Goal: Obtain resource: Download file/media

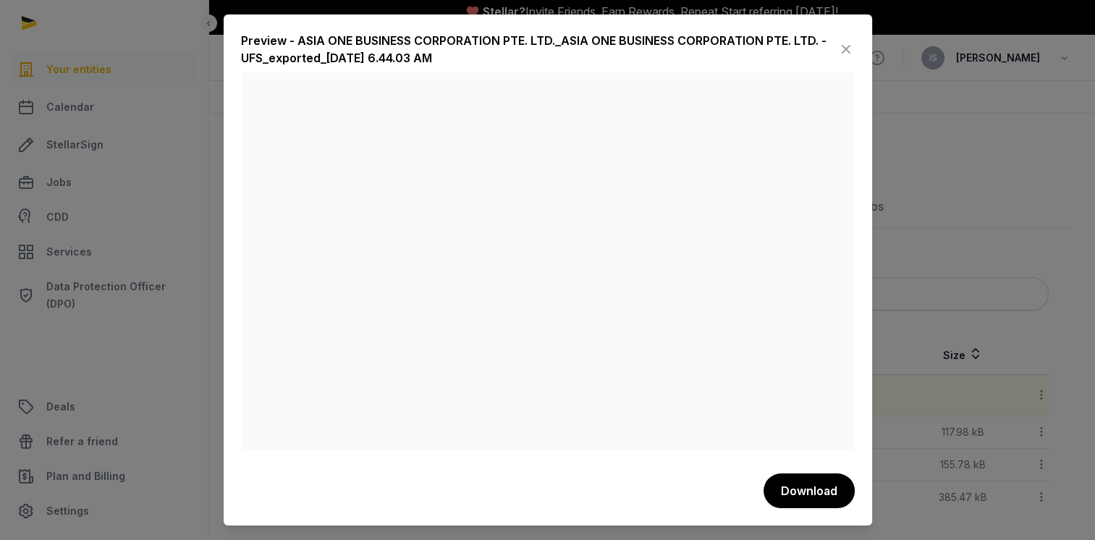
click at [848, 48] on icon at bounding box center [845, 49] width 17 height 23
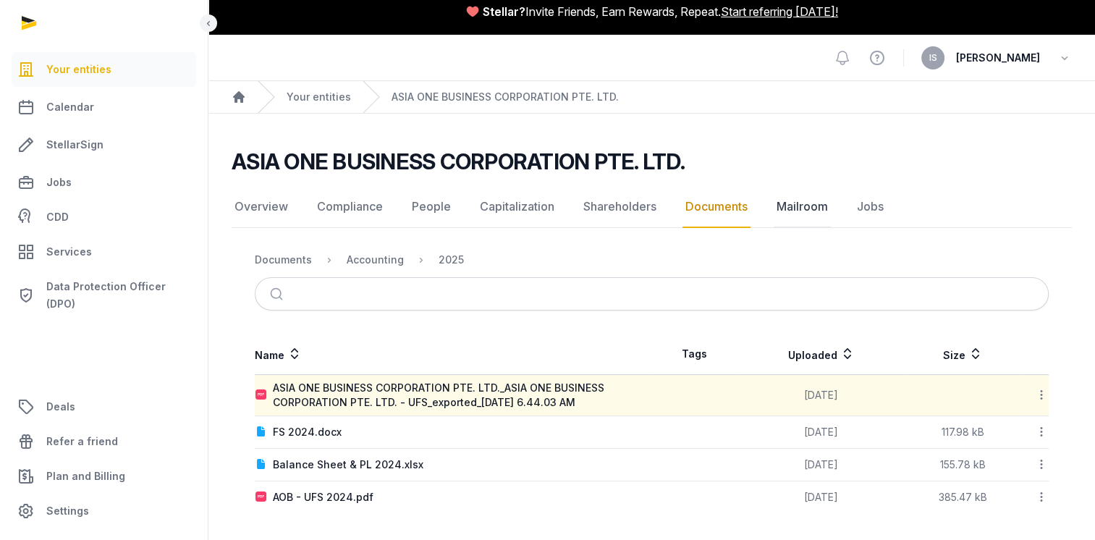
click at [809, 206] on link "Mailroom" at bounding box center [802, 207] width 57 height 42
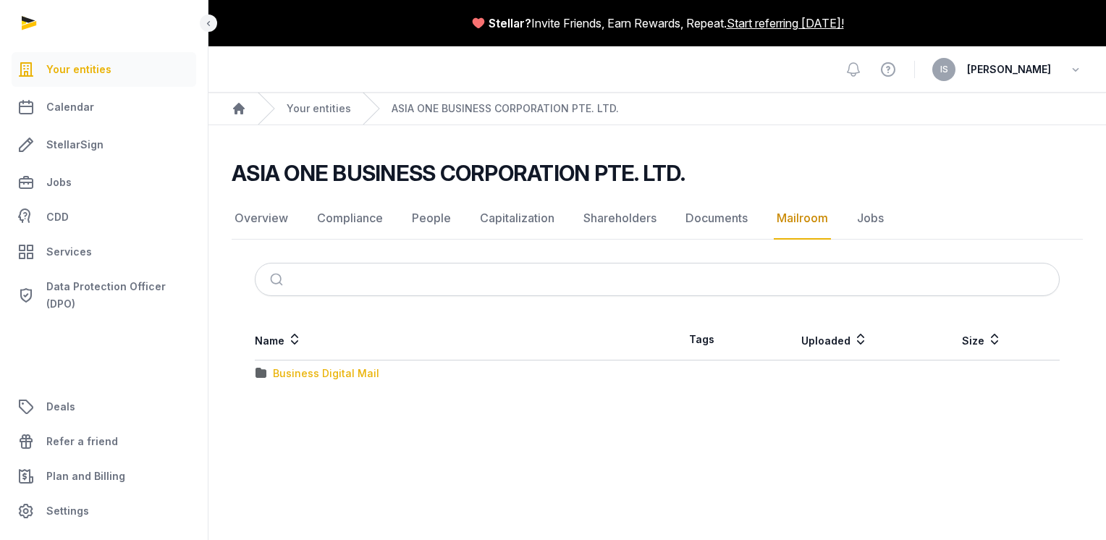
click at [365, 372] on div "Business Digital Mail" at bounding box center [326, 373] width 106 height 14
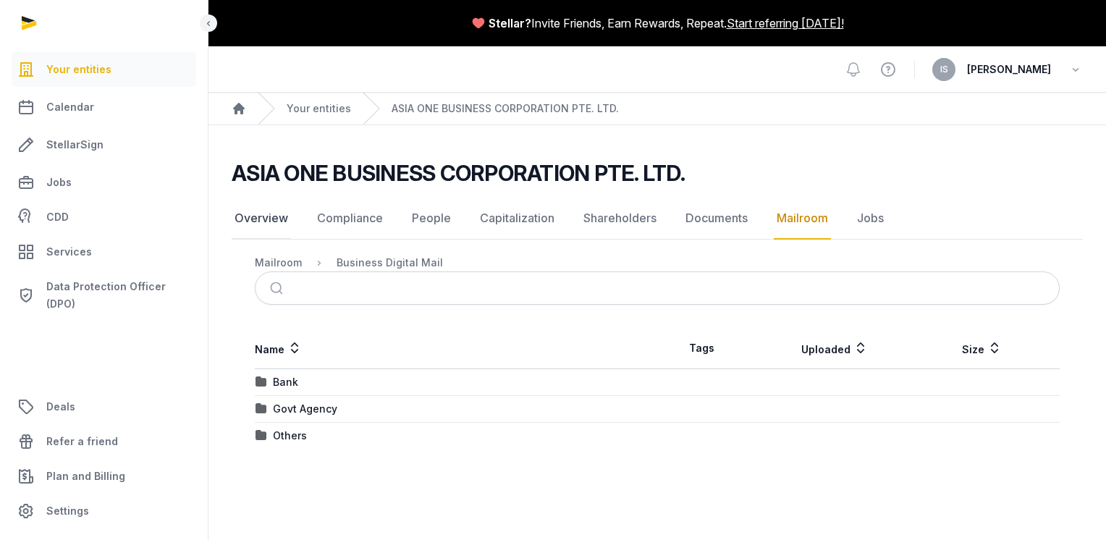
click at [237, 220] on link "Overview" at bounding box center [261, 219] width 59 height 42
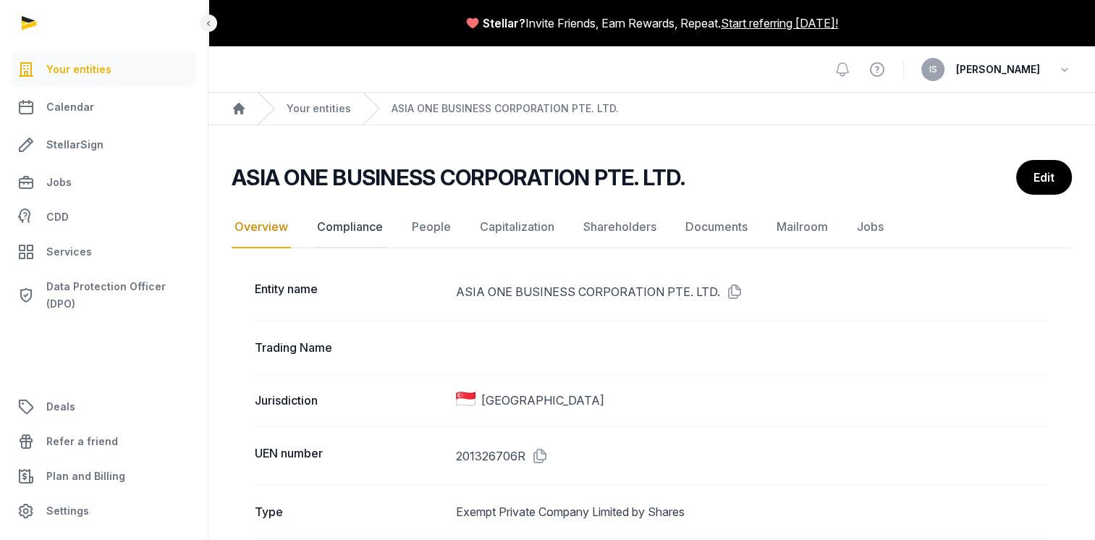
click at [342, 225] on link "Compliance" at bounding box center [350, 227] width 72 height 42
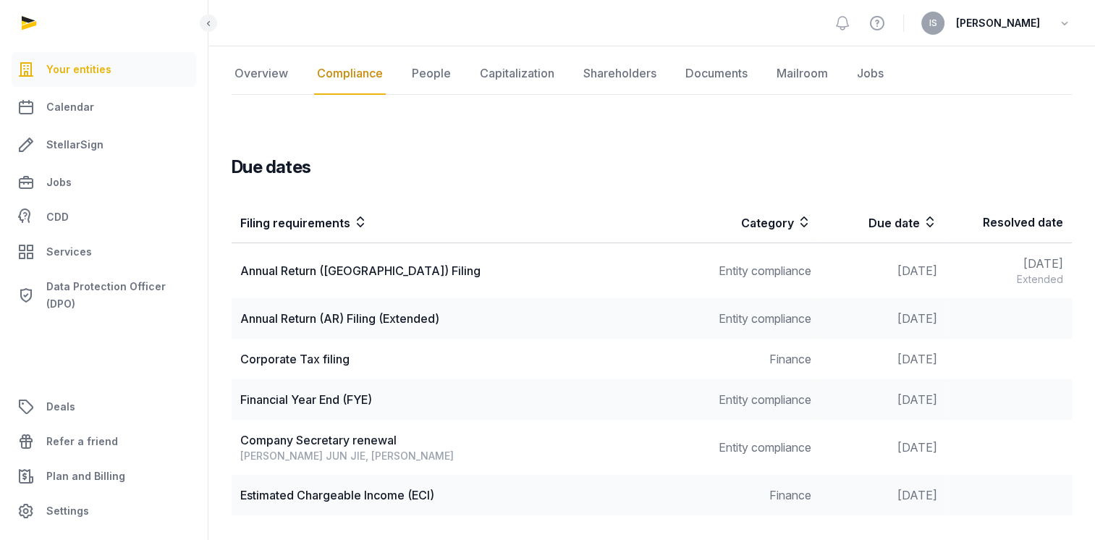
scroll to position [148, 0]
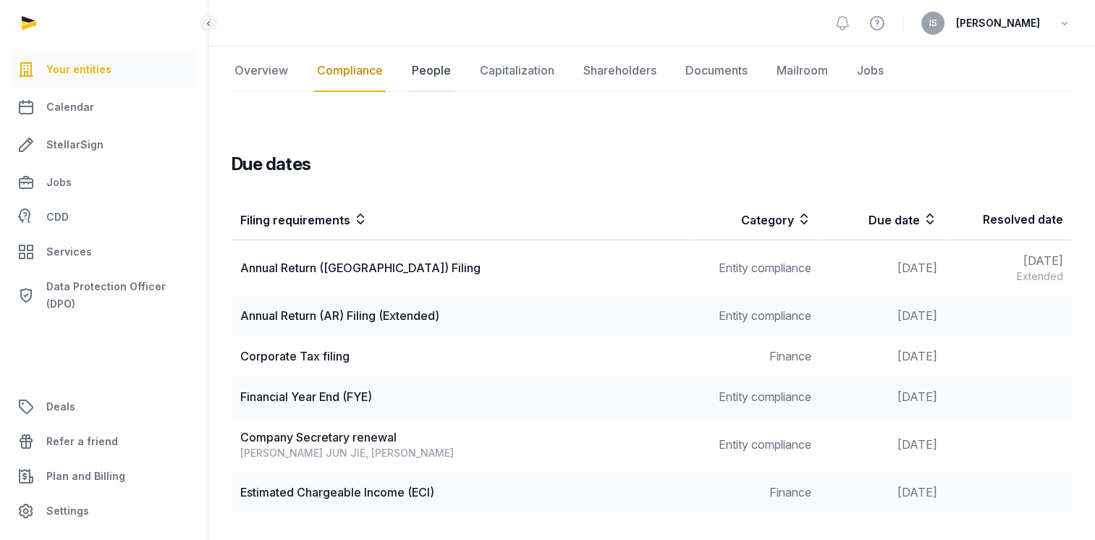
click at [418, 66] on link "People" at bounding box center [431, 71] width 45 height 42
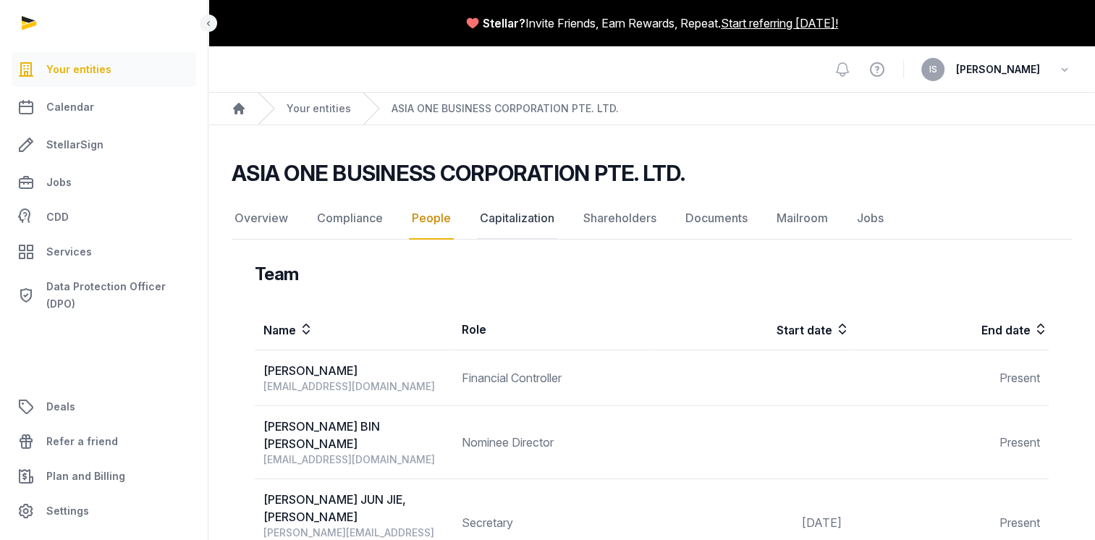
click at [519, 219] on link "Capitalization" at bounding box center [517, 219] width 80 height 42
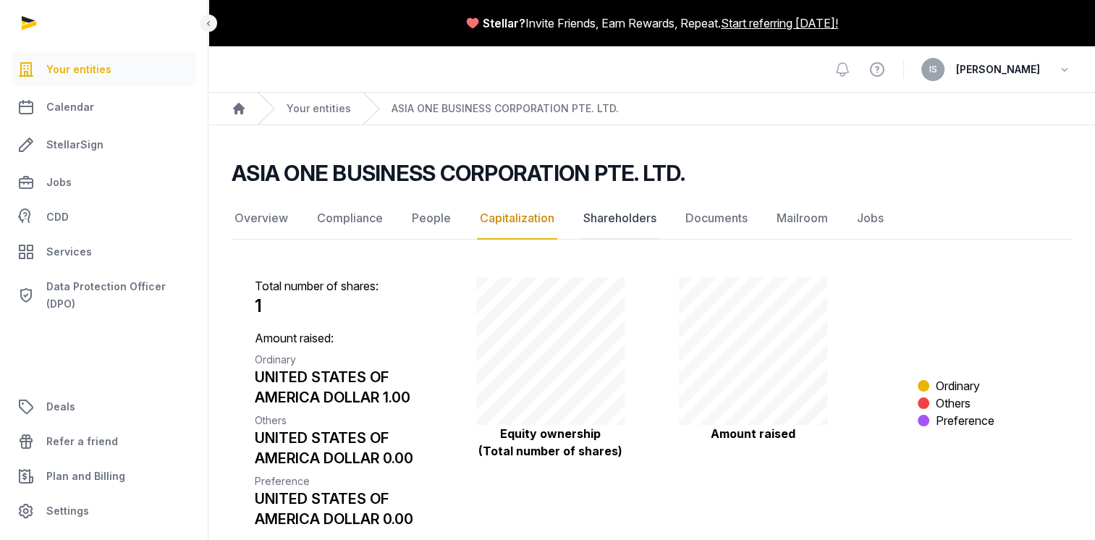
click at [635, 213] on link "Shareholders" at bounding box center [619, 219] width 79 height 42
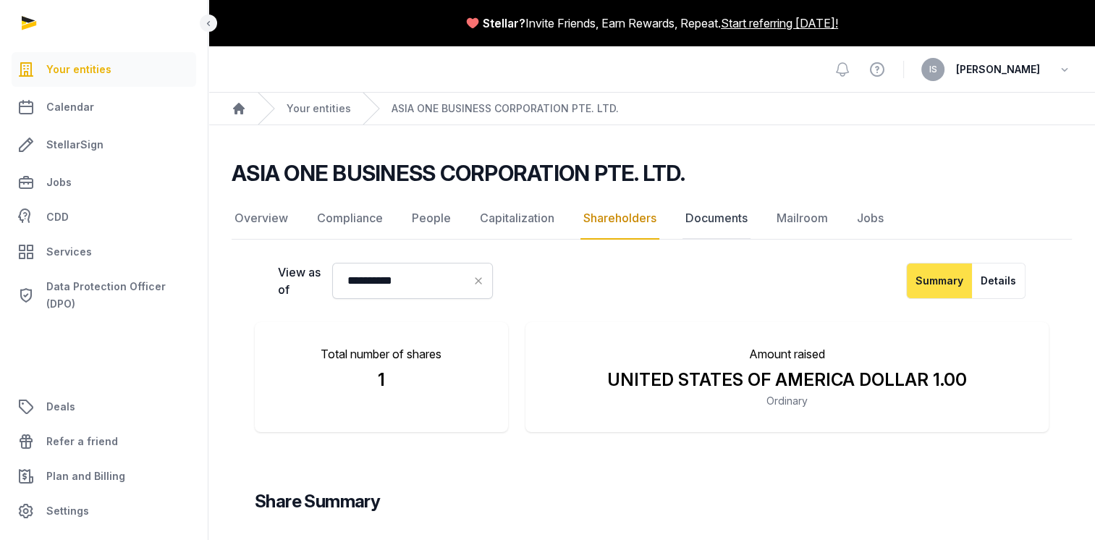
click at [704, 213] on link "Documents" at bounding box center [717, 219] width 68 height 42
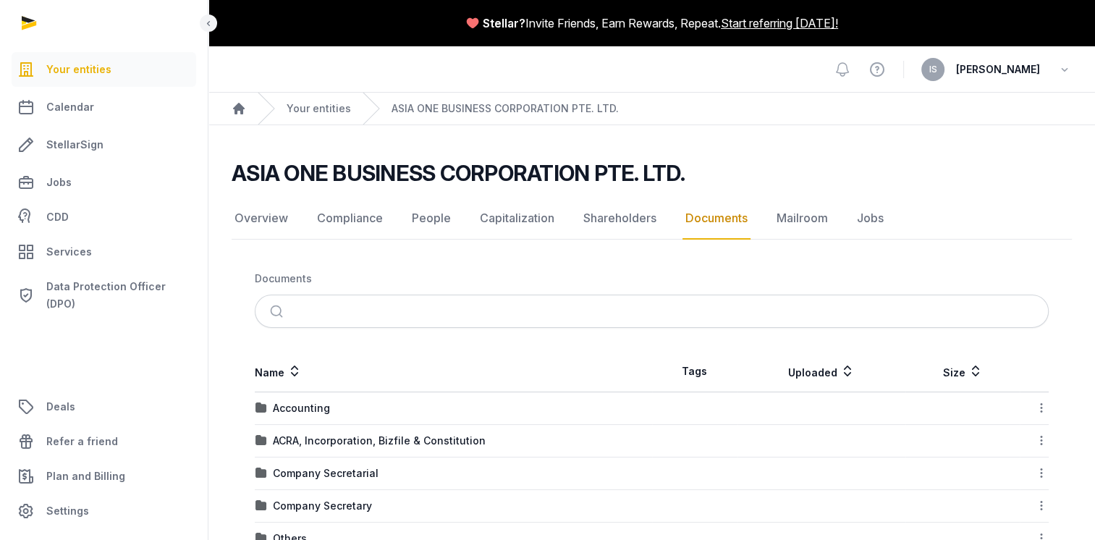
scroll to position [290, 0]
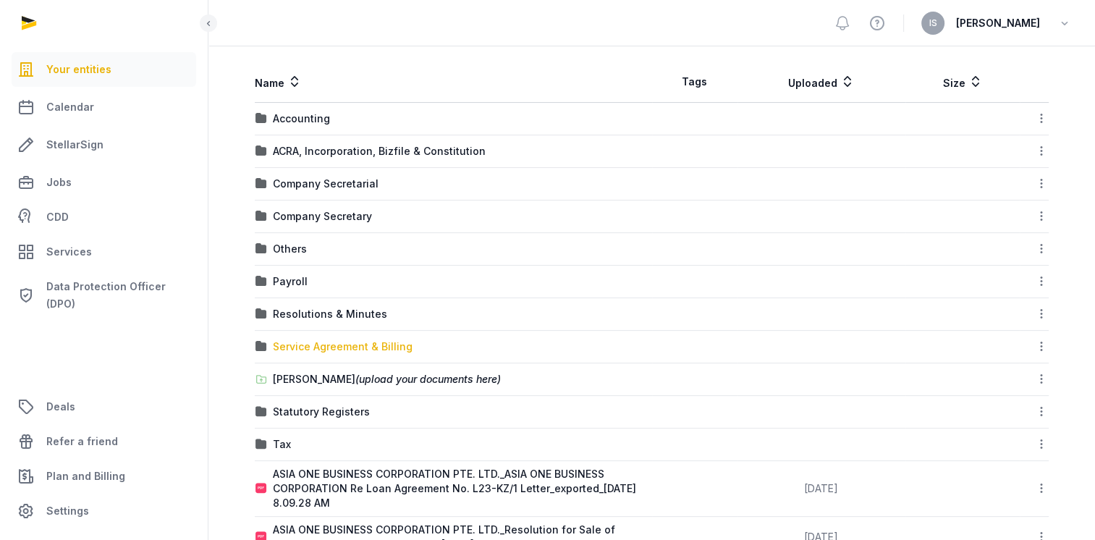
click at [375, 343] on div "Service Agreement & Billing" at bounding box center [343, 346] width 140 height 14
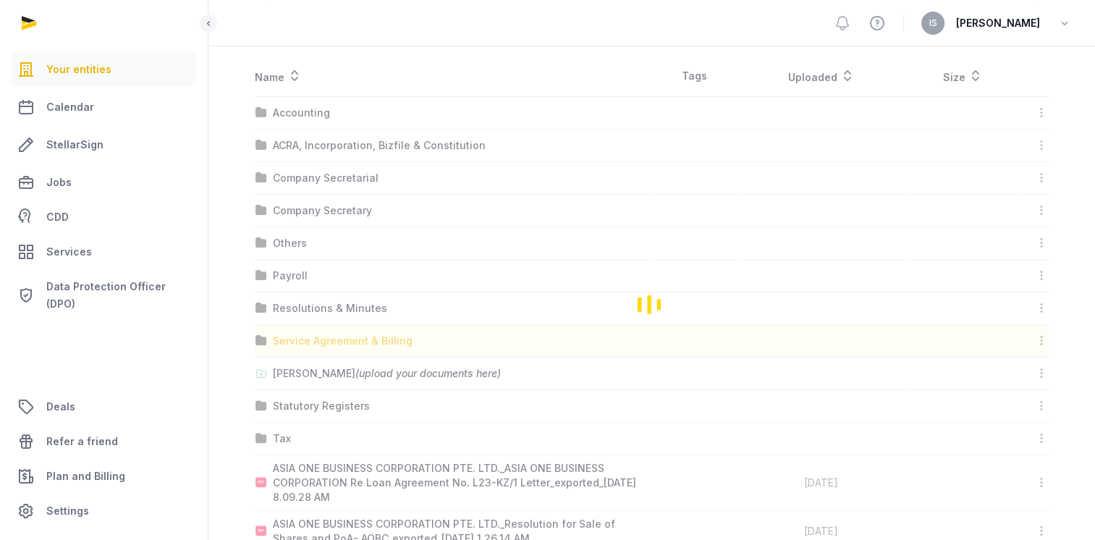
scroll to position [6, 0]
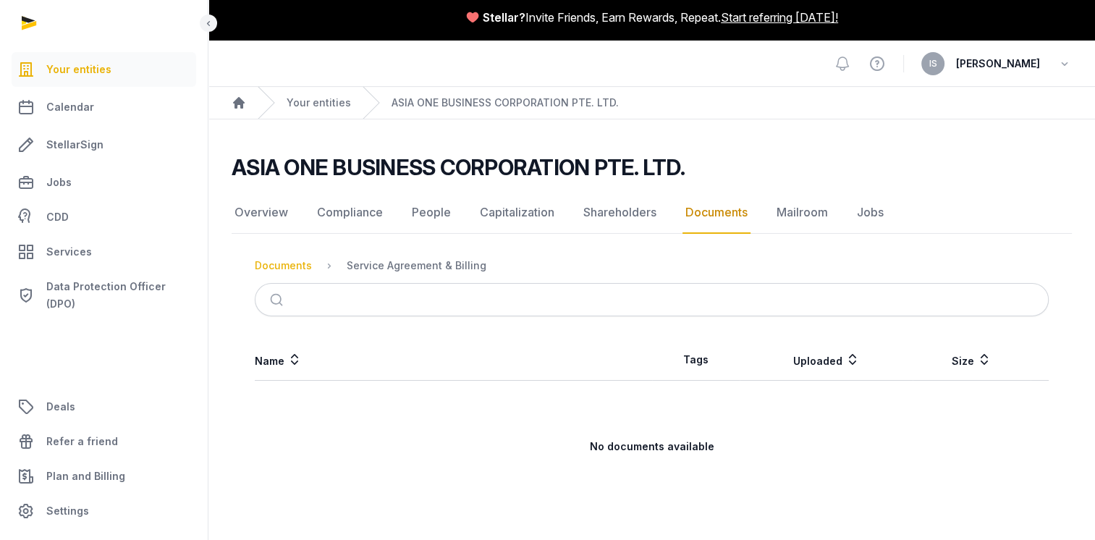
click at [283, 265] on div "Documents" at bounding box center [283, 265] width 57 height 14
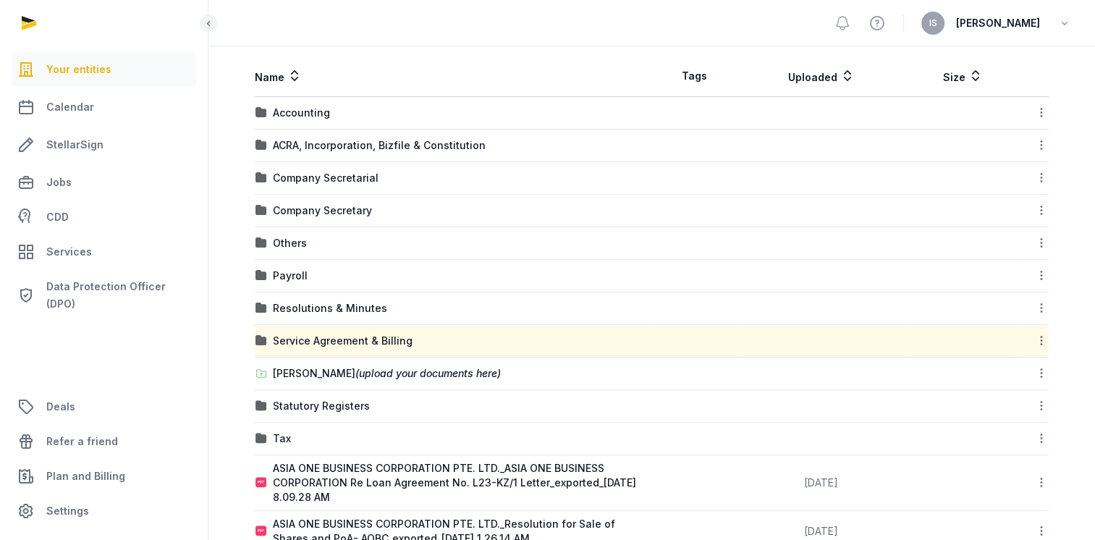
scroll to position [333, 0]
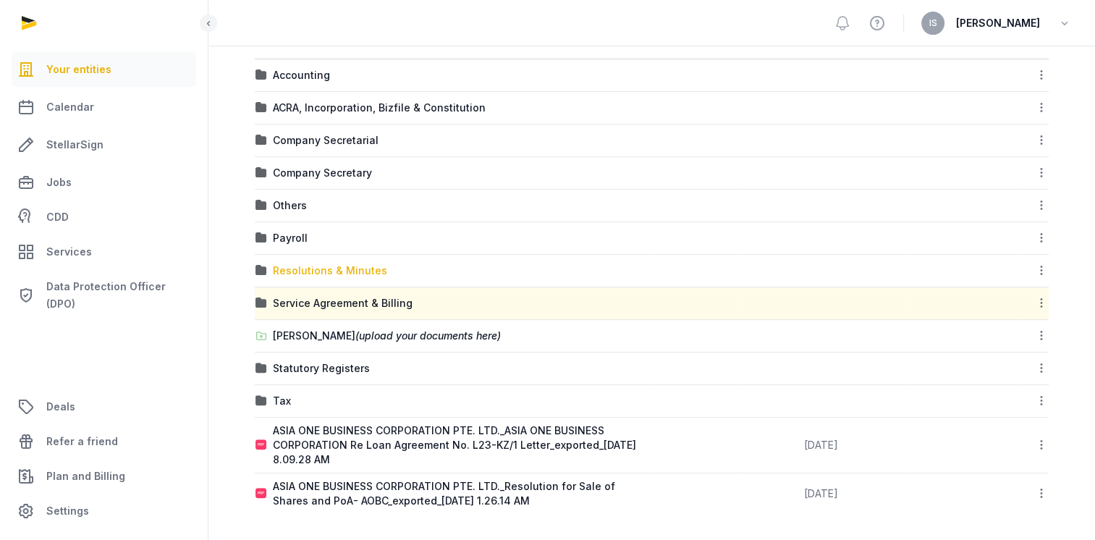
click at [306, 271] on div "Resolutions & Minutes" at bounding box center [330, 270] width 114 height 14
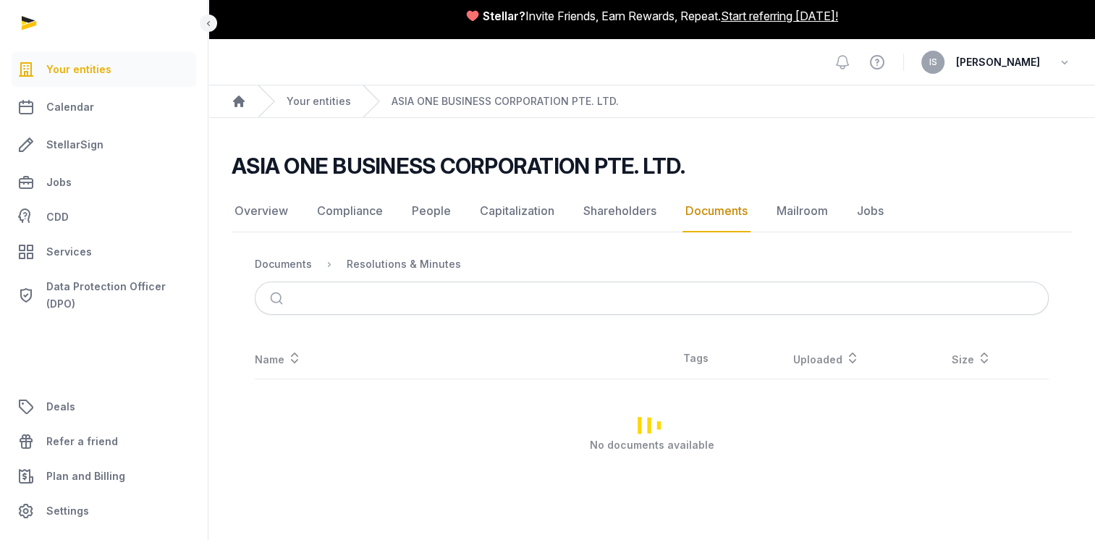
scroll to position [6, 0]
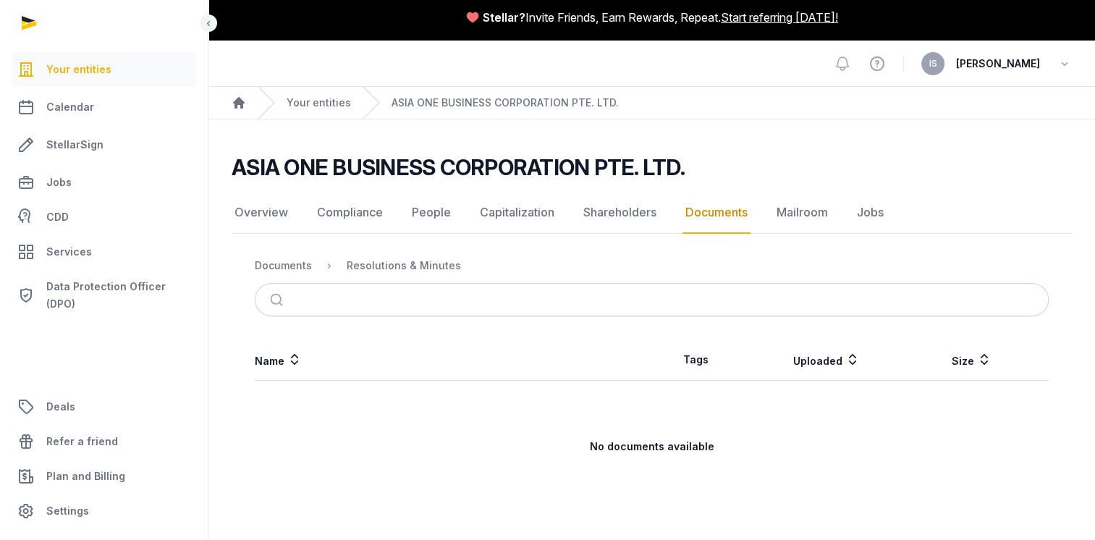
click at [306, 271] on div "Documents" at bounding box center [283, 265] width 57 height 14
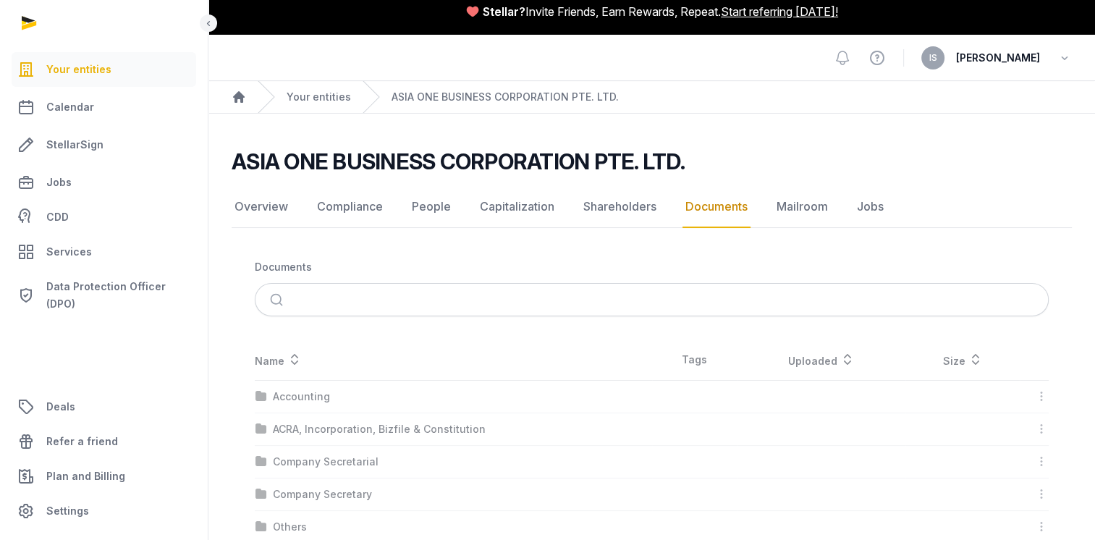
scroll to position [333, 0]
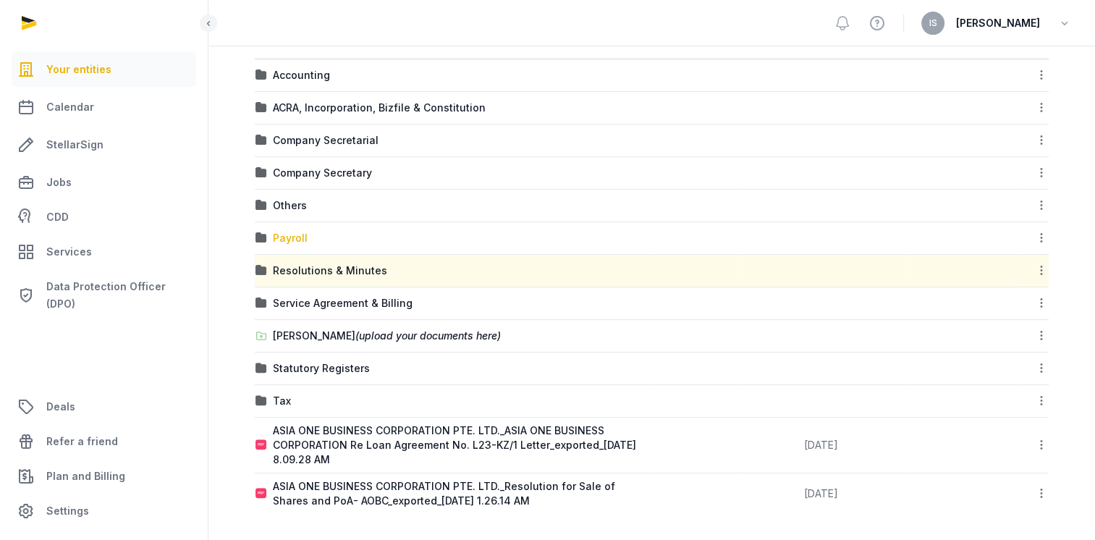
click at [297, 243] on div "Payroll" at bounding box center [290, 238] width 35 height 14
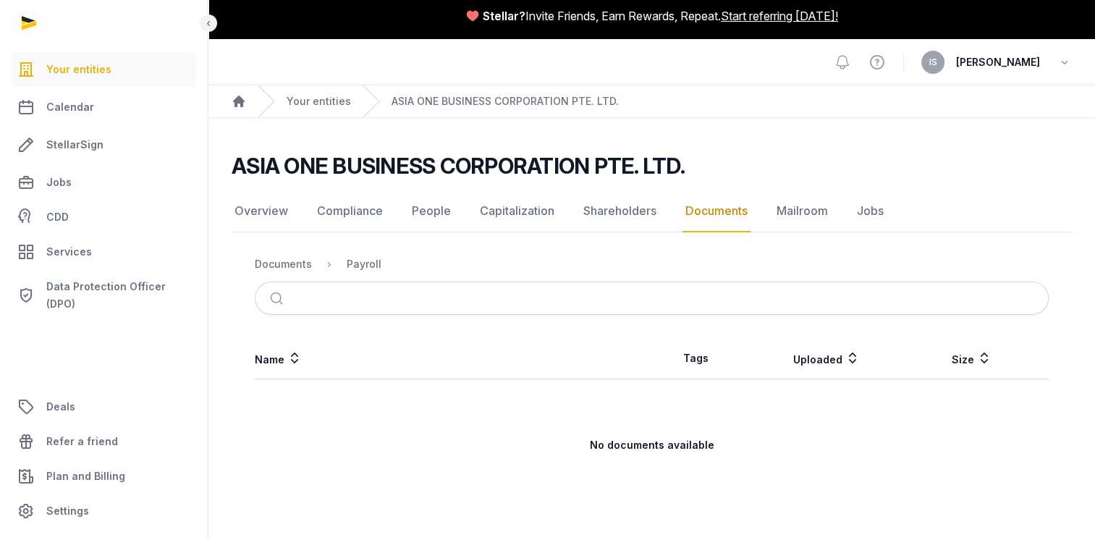
scroll to position [6, 0]
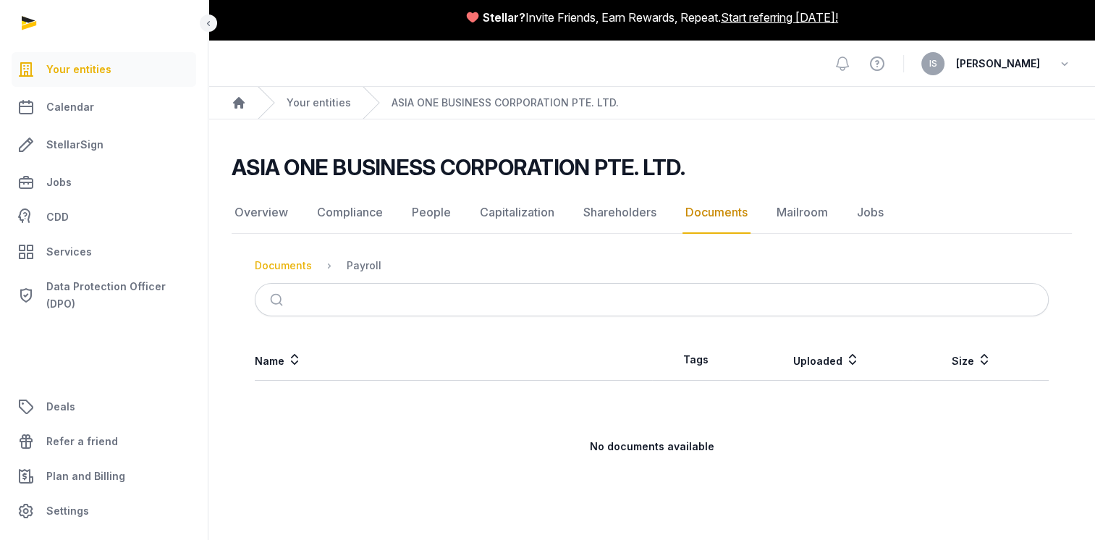
click at [292, 263] on div "Documents" at bounding box center [283, 265] width 57 height 14
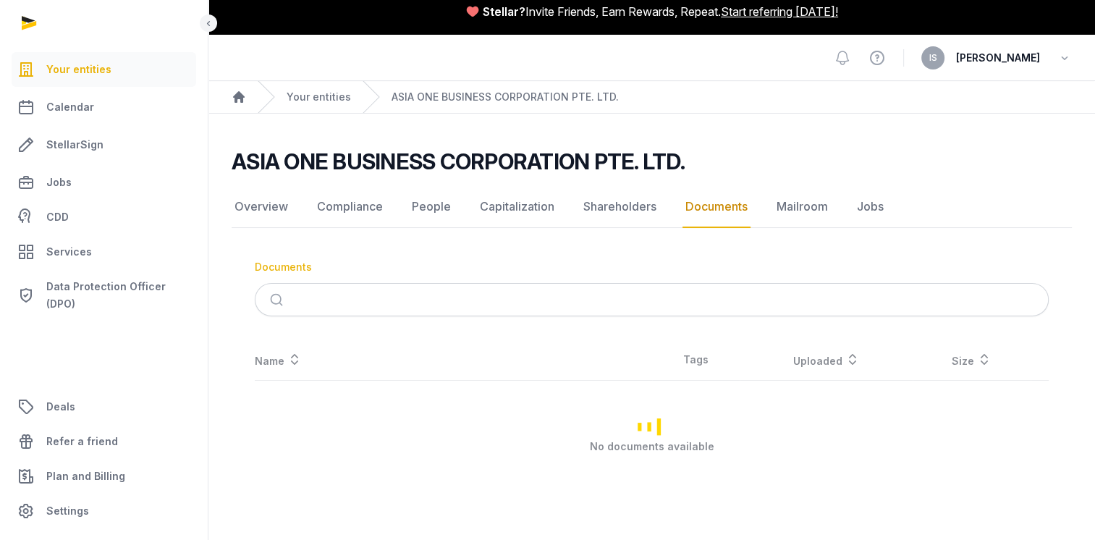
scroll to position [333, 0]
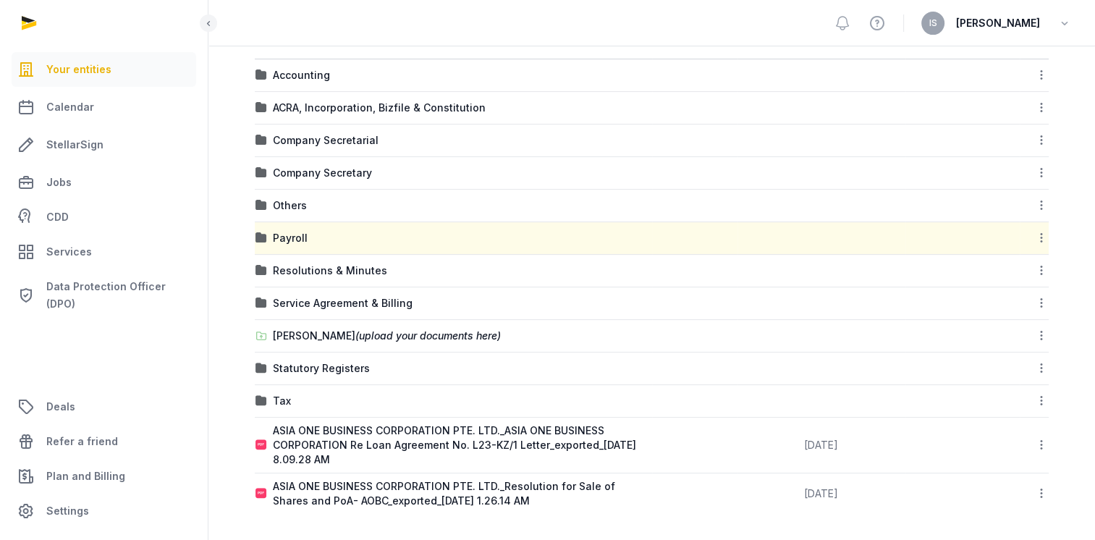
click at [295, 195] on td "Others" at bounding box center [453, 206] width 397 height 33
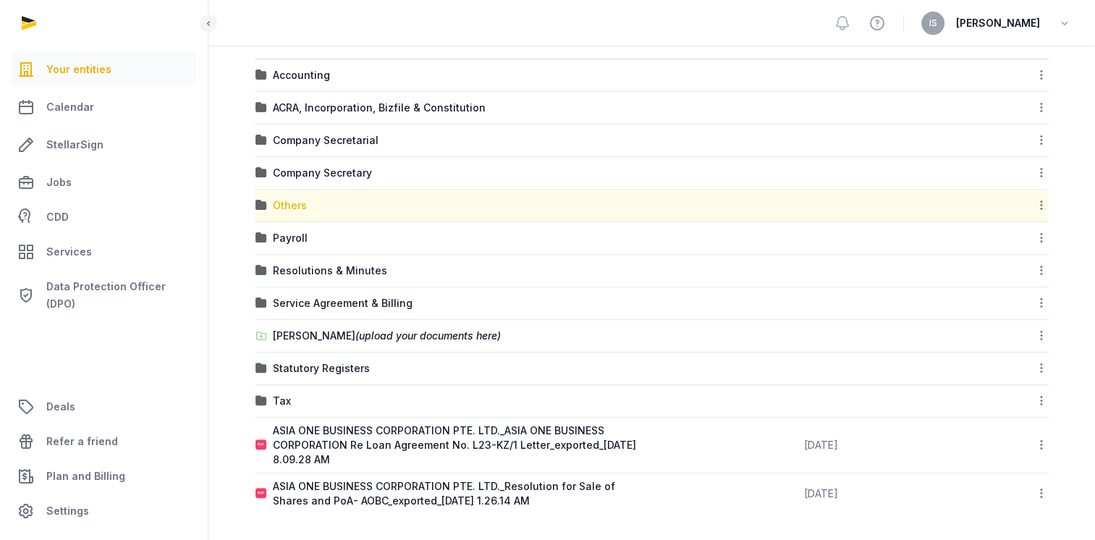
click at [292, 204] on div "Others" at bounding box center [290, 205] width 34 height 14
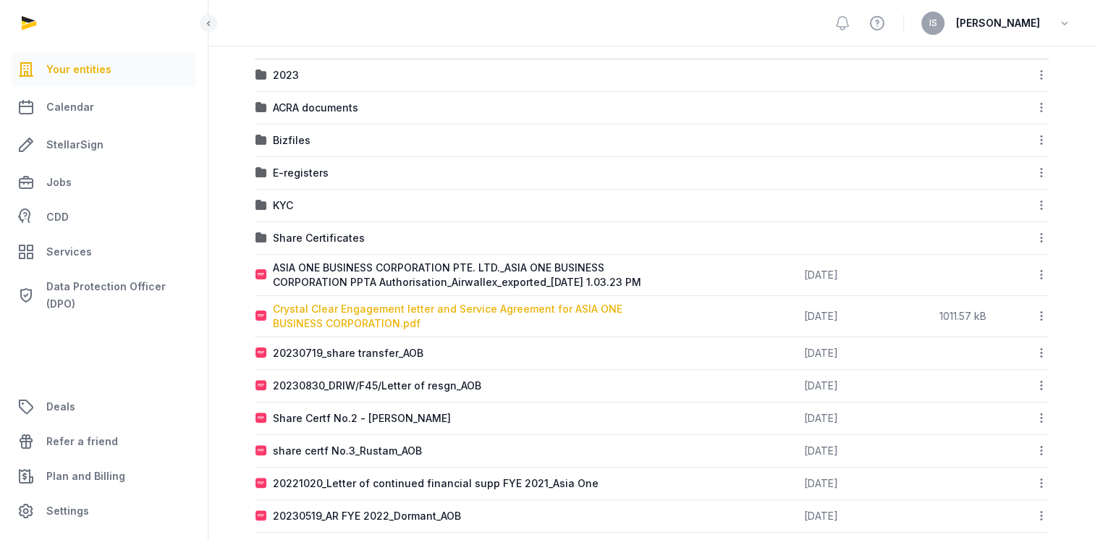
click at [394, 329] on div "Crystal Clear Engagement letter and Service Agreement for ASIA ONE BUSINESS COR…" at bounding box center [462, 316] width 379 height 29
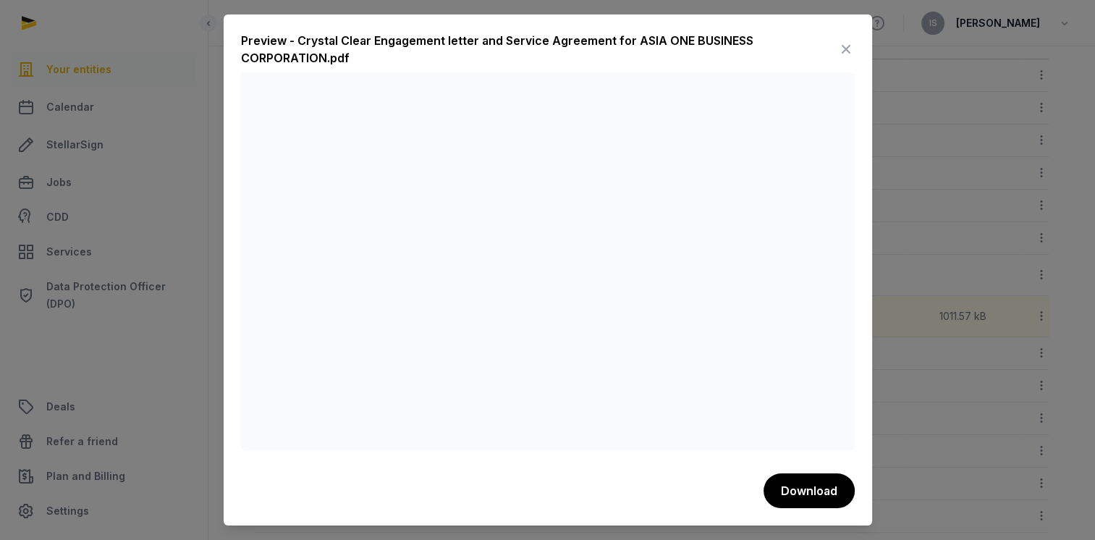
click at [845, 47] on icon at bounding box center [845, 49] width 17 height 23
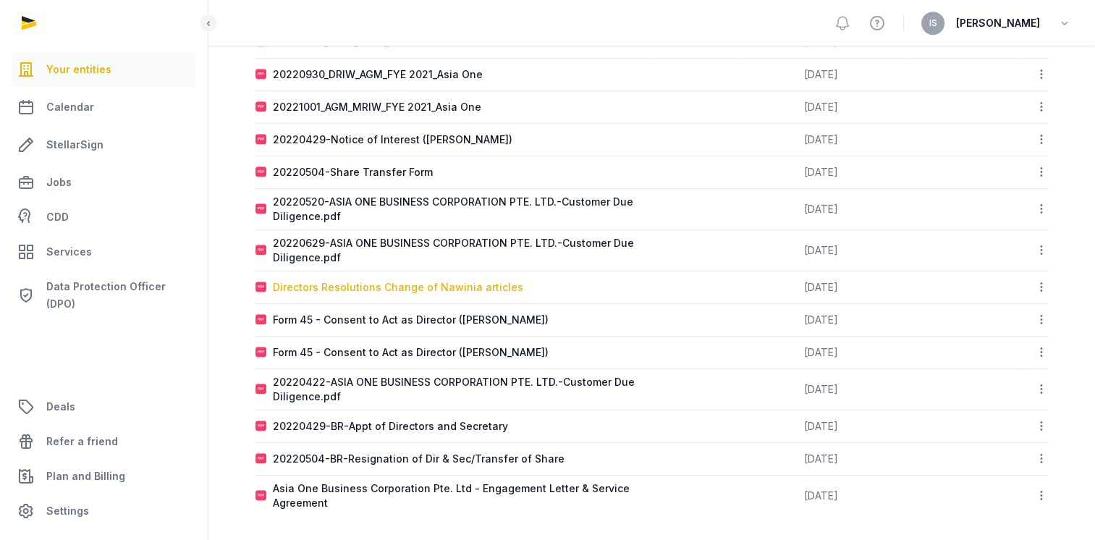
scroll to position [848, 0]
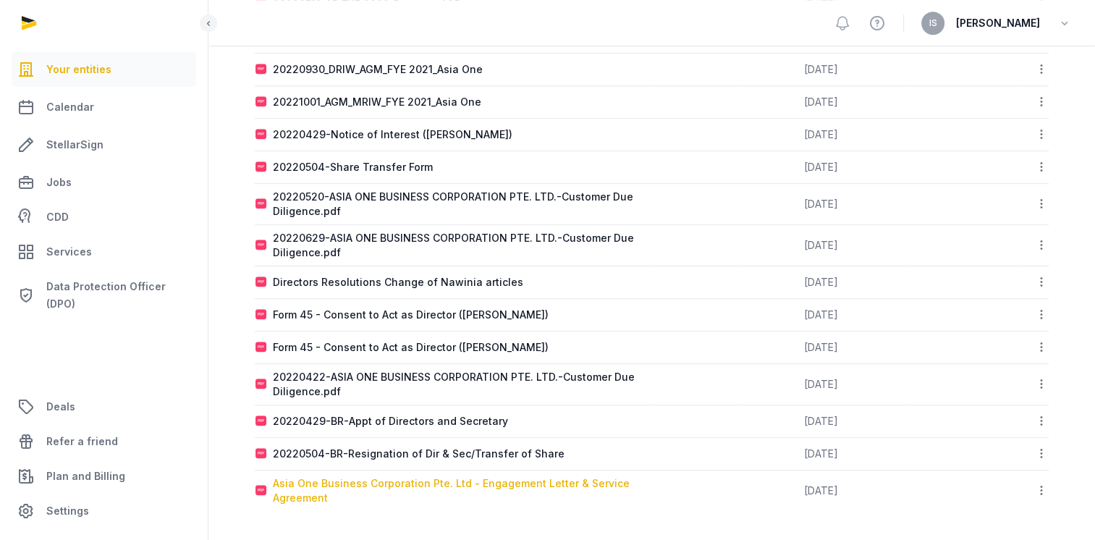
click at [393, 482] on div "Asia One Business Corporation Pte. Ltd - Engagement Letter & Service Agreement" at bounding box center [462, 490] width 379 height 29
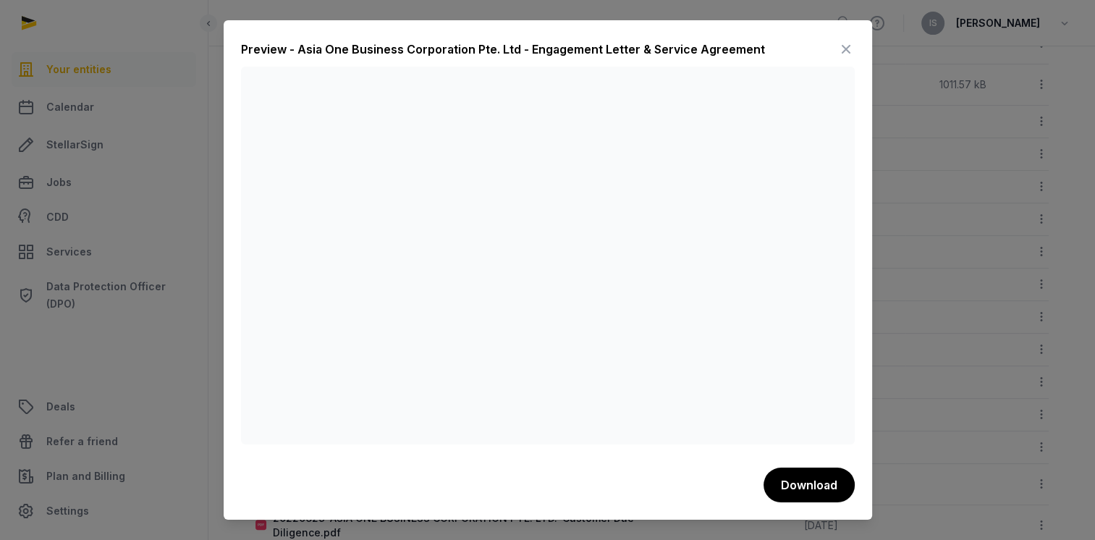
scroll to position [486, 0]
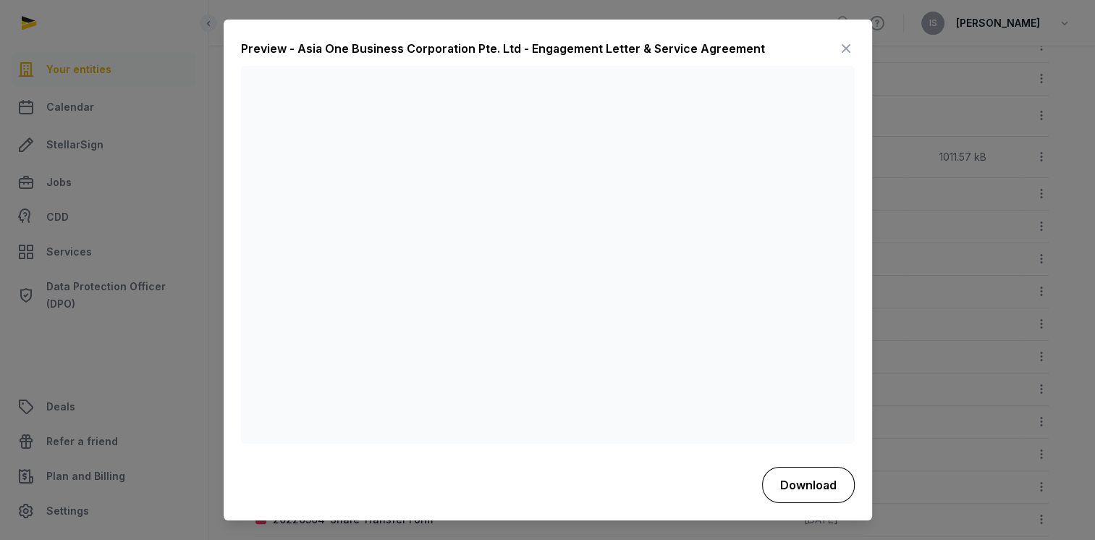
click at [822, 489] on button "Download" at bounding box center [808, 485] width 93 height 36
click at [845, 45] on icon at bounding box center [845, 49] width 17 height 23
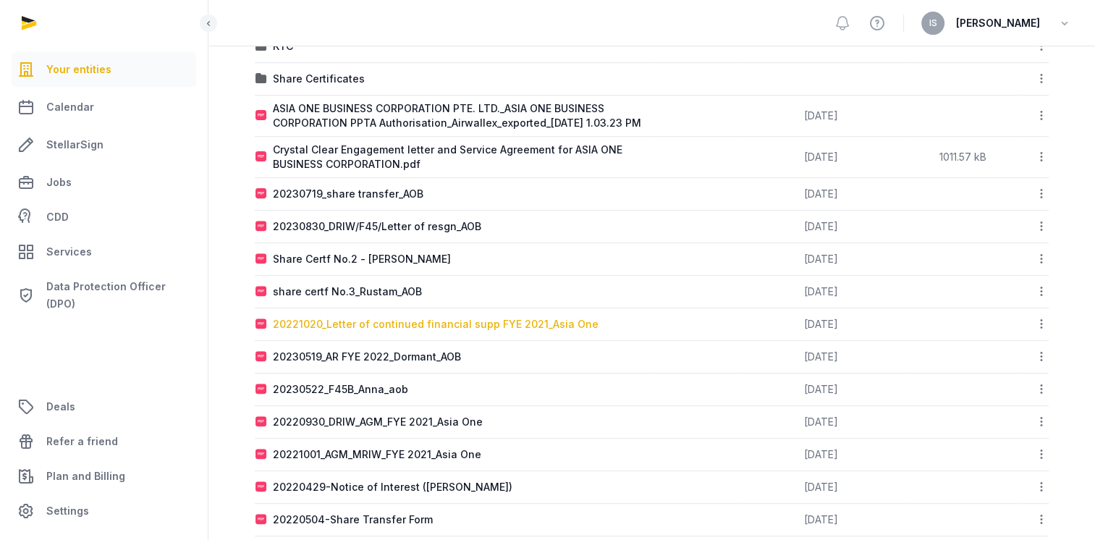
click at [453, 331] on div "20221020_Letter of continued financial supp FYE 2021_Asia One" at bounding box center [436, 324] width 326 height 14
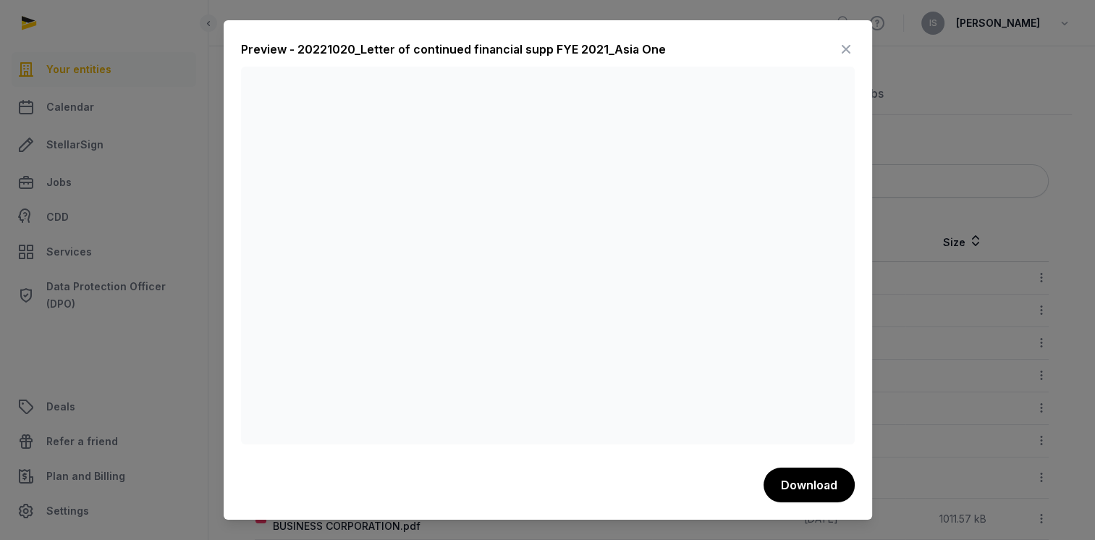
scroll to position [0, 0]
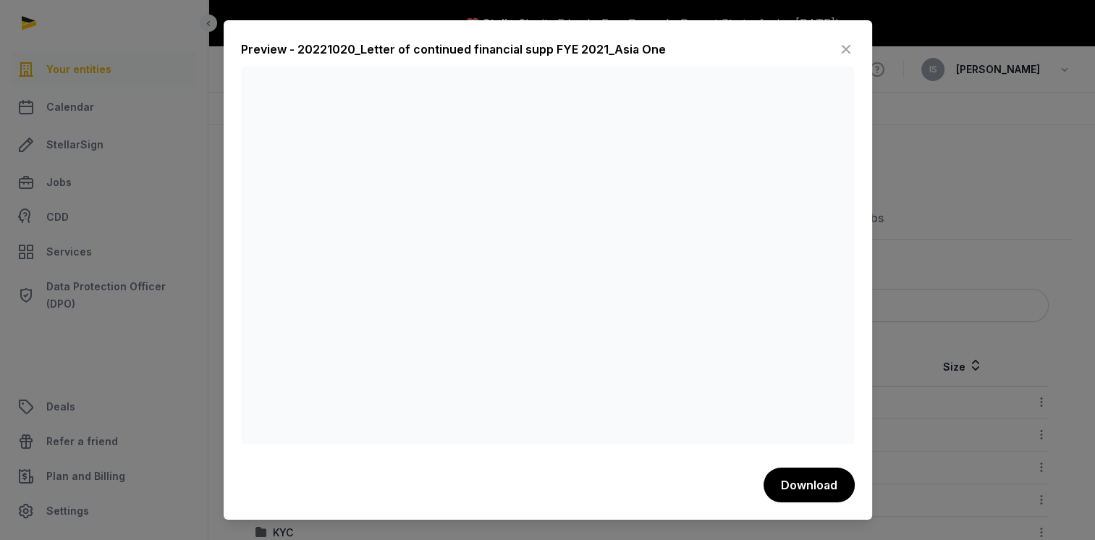
click at [851, 48] on icon at bounding box center [845, 49] width 17 height 23
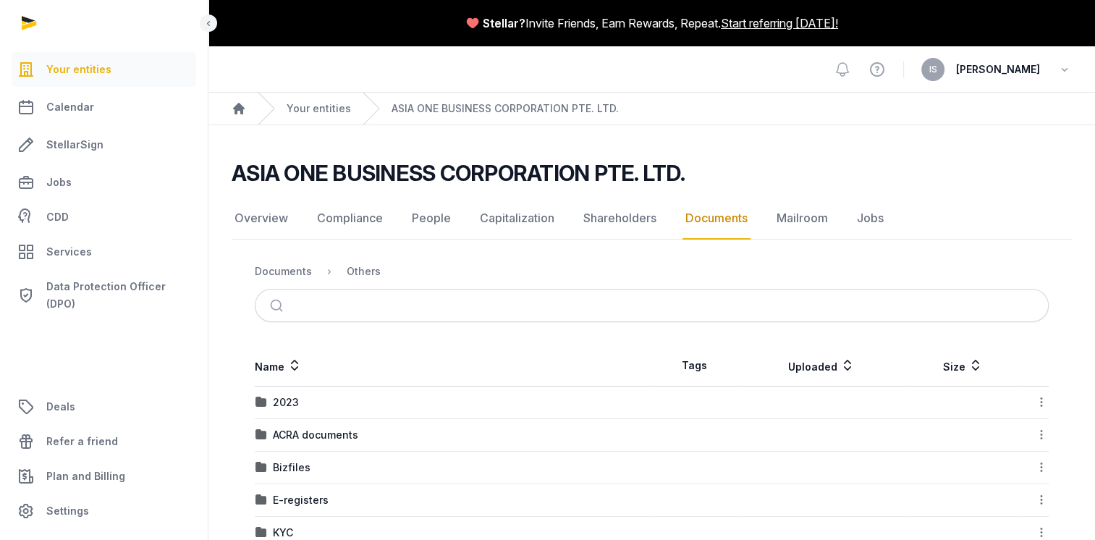
scroll to position [217, 0]
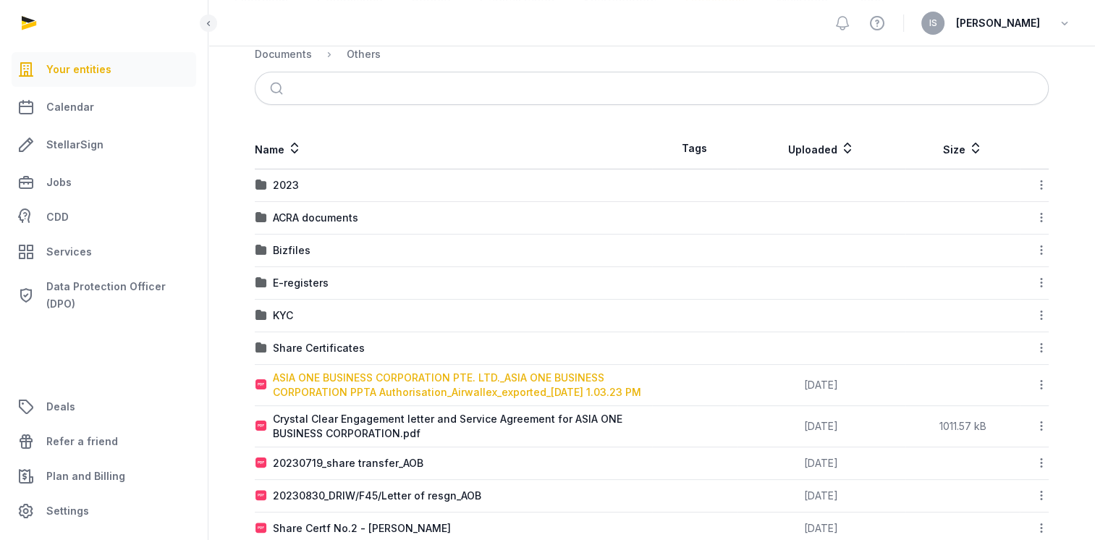
click at [359, 393] on div "ASIA ONE BUSINESS CORPORATION PTE. LTD._ASIA ONE BUSINESS CORPORATION PPTA Auth…" at bounding box center [462, 385] width 379 height 29
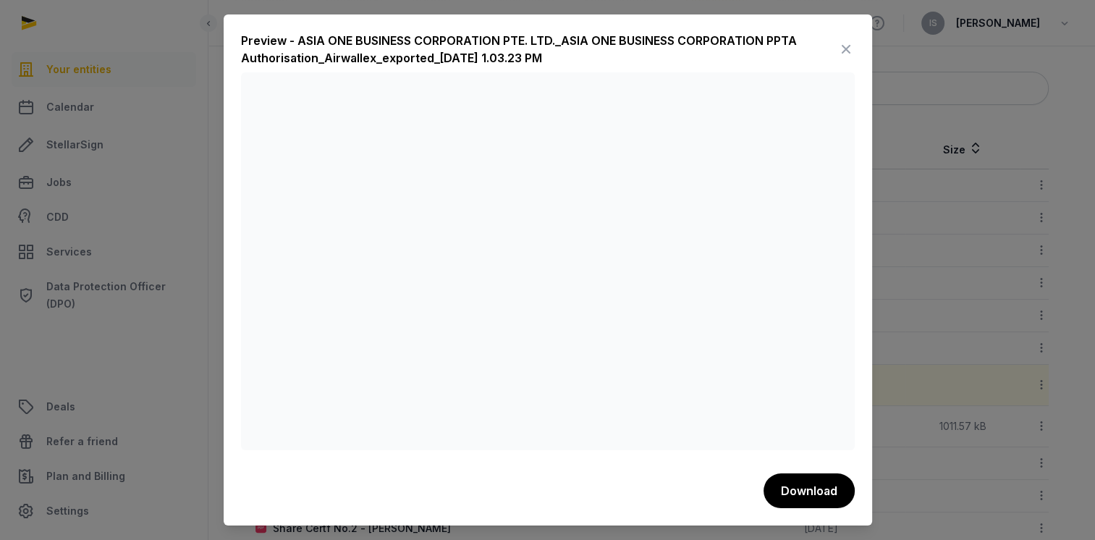
scroll to position [0, 0]
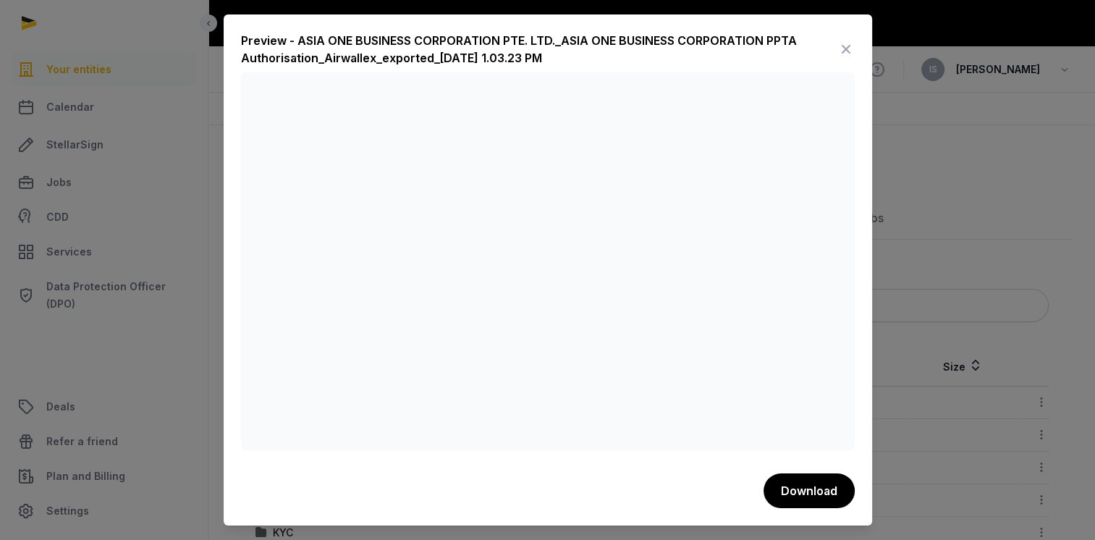
click at [850, 46] on icon at bounding box center [845, 49] width 17 height 23
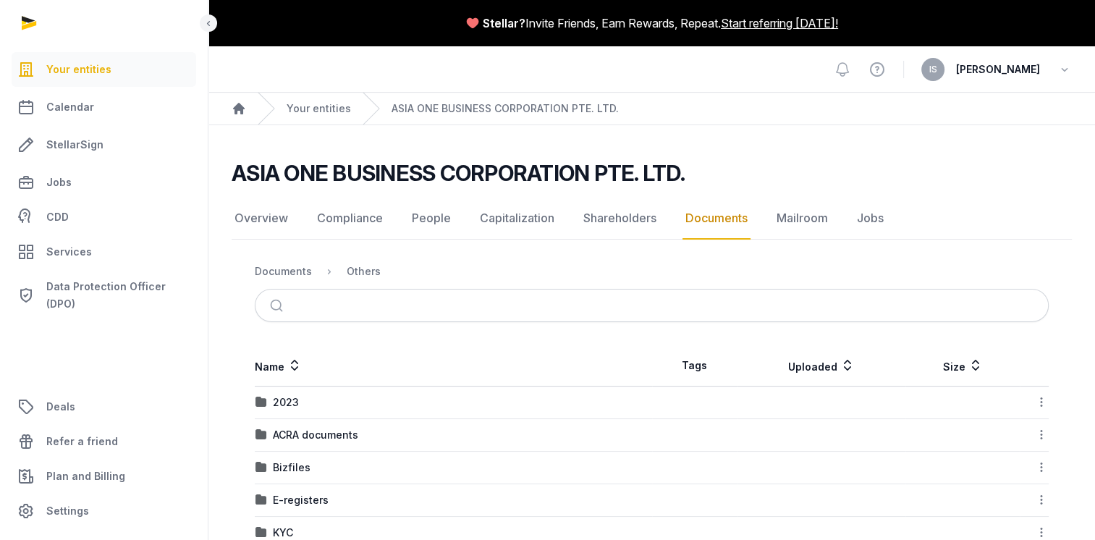
scroll to position [217, 0]
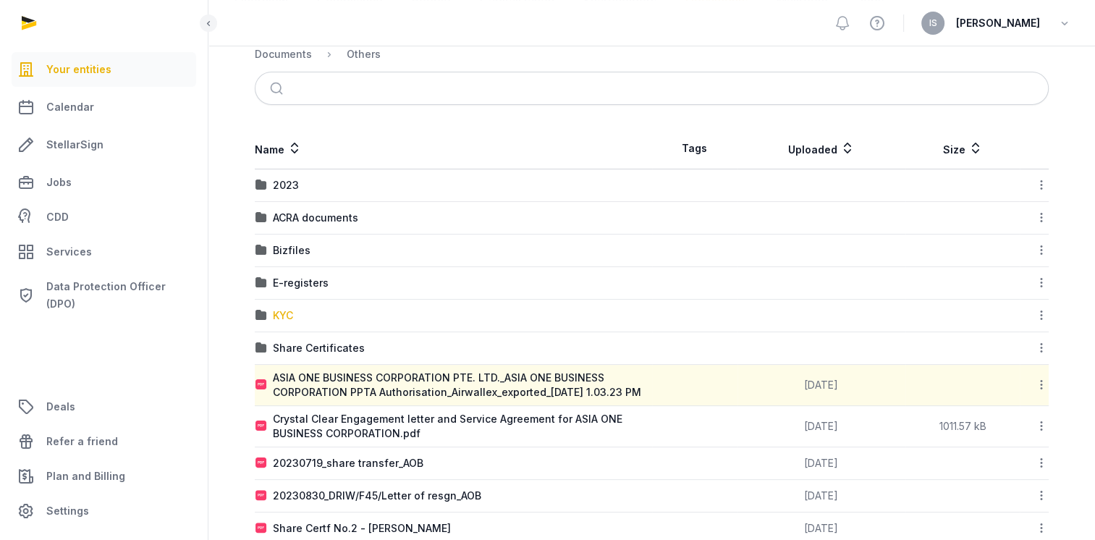
click at [287, 316] on div "KYC" at bounding box center [283, 315] width 20 height 14
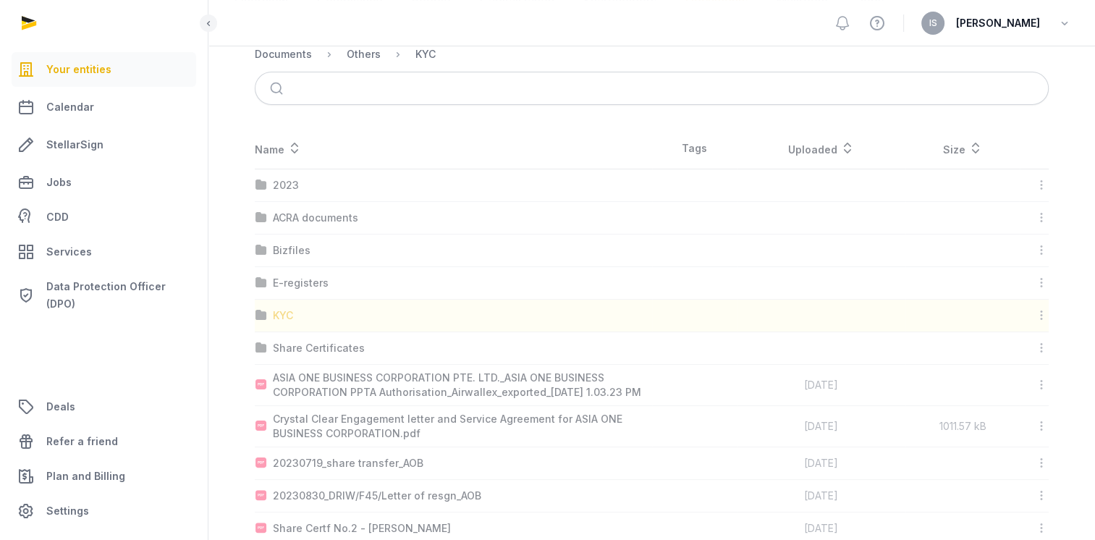
scroll to position [0, 0]
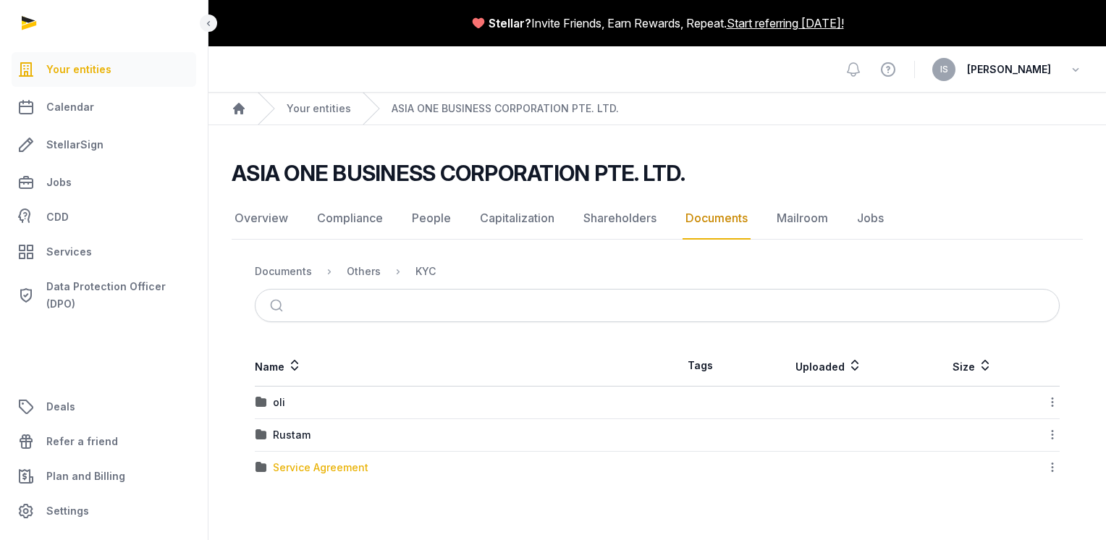
click at [289, 468] on div "Service Agreement" at bounding box center [321, 467] width 96 height 14
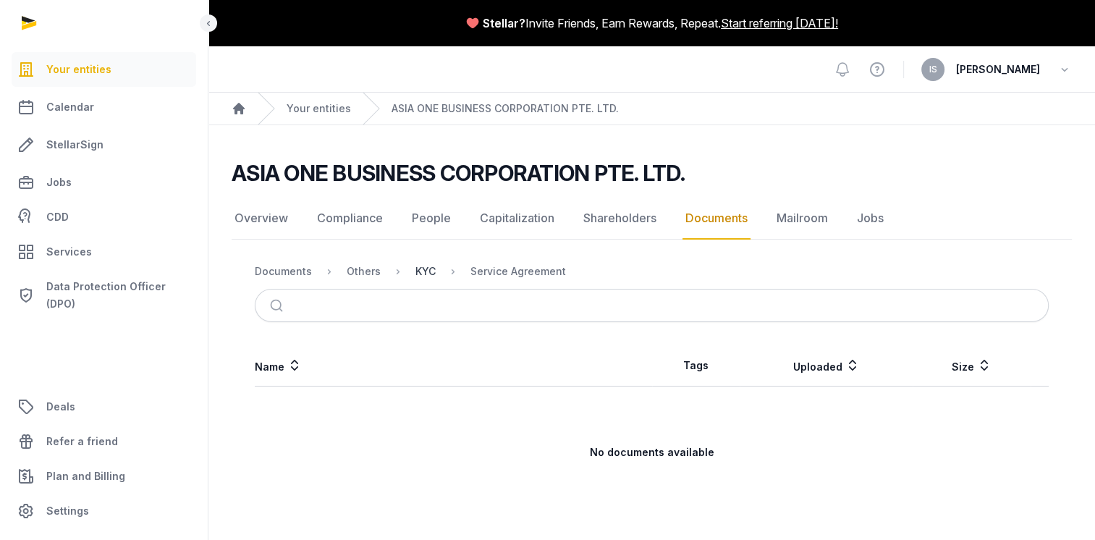
click at [430, 271] on div "KYC" at bounding box center [425, 271] width 20 height 14
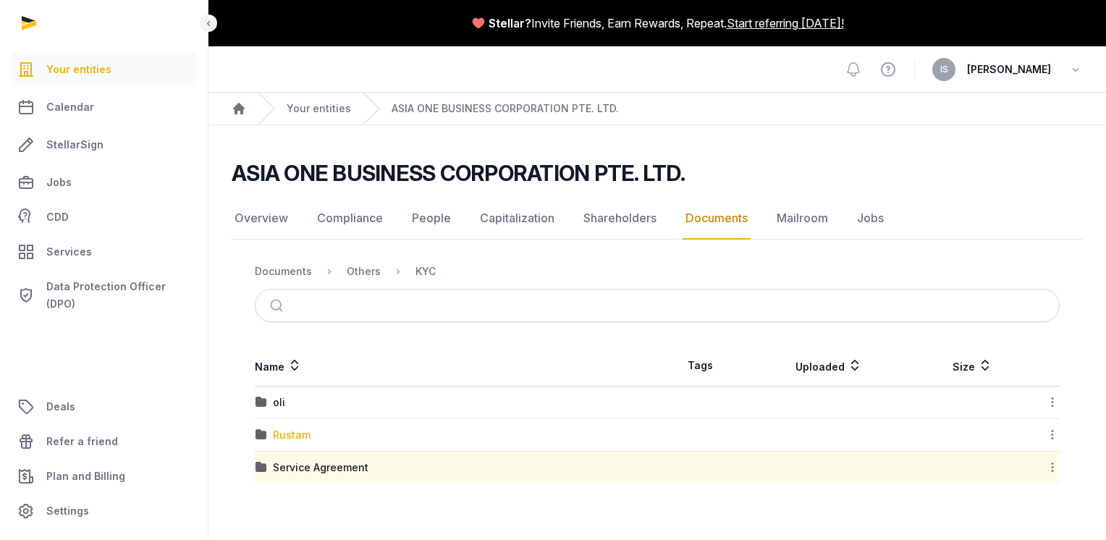
click at [298, 430] on div "Rustam" at bounding box center [292, 435] width 38 height 14
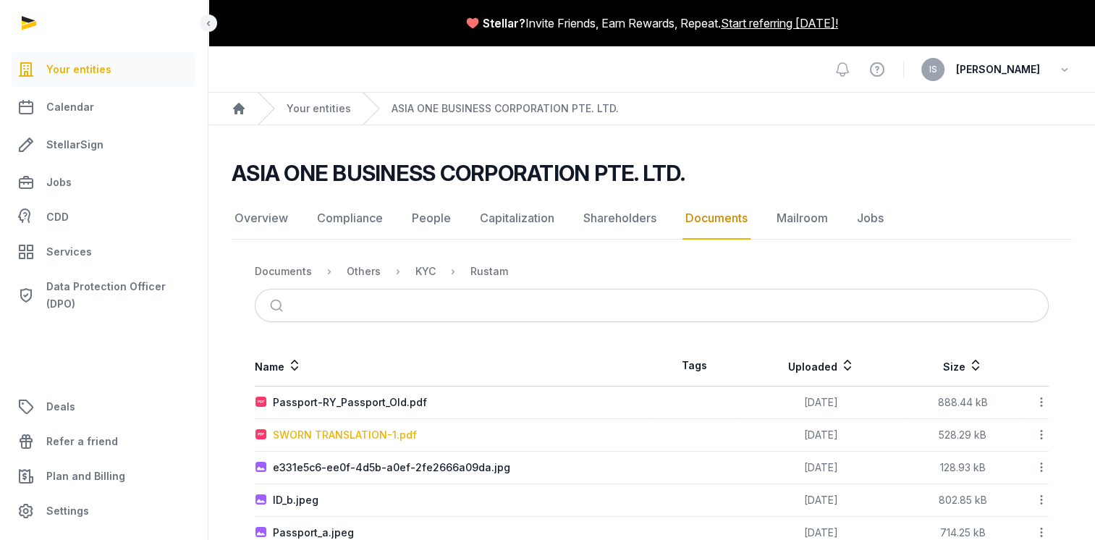
click at [373, 434] on div "SWORN TRANSLATION-1.pdf" at bounding box center [345, 435] width 144 height 14
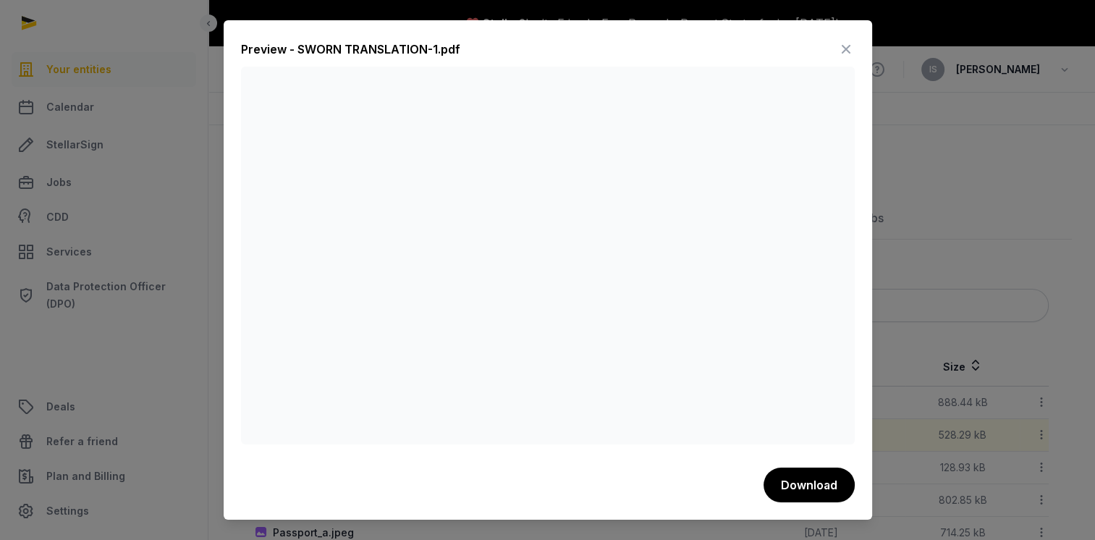
click at [848, 49] on icon at bounding box center [845, 49] width 17 height 23
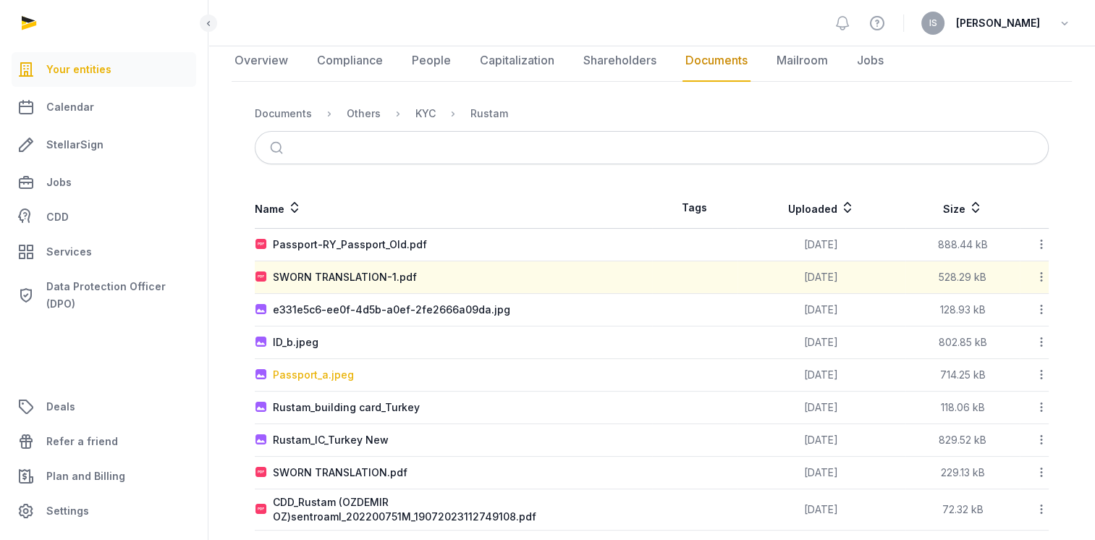
scroll to position [85, 0]
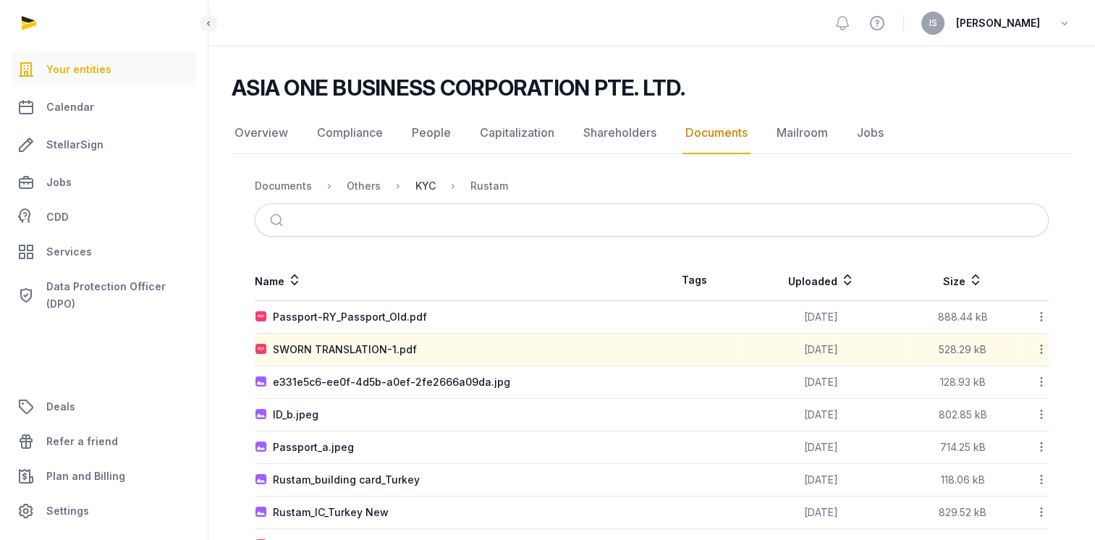
click at [422, 181] on div "KYC" at bounding box center [425, 186] width 20 height 14
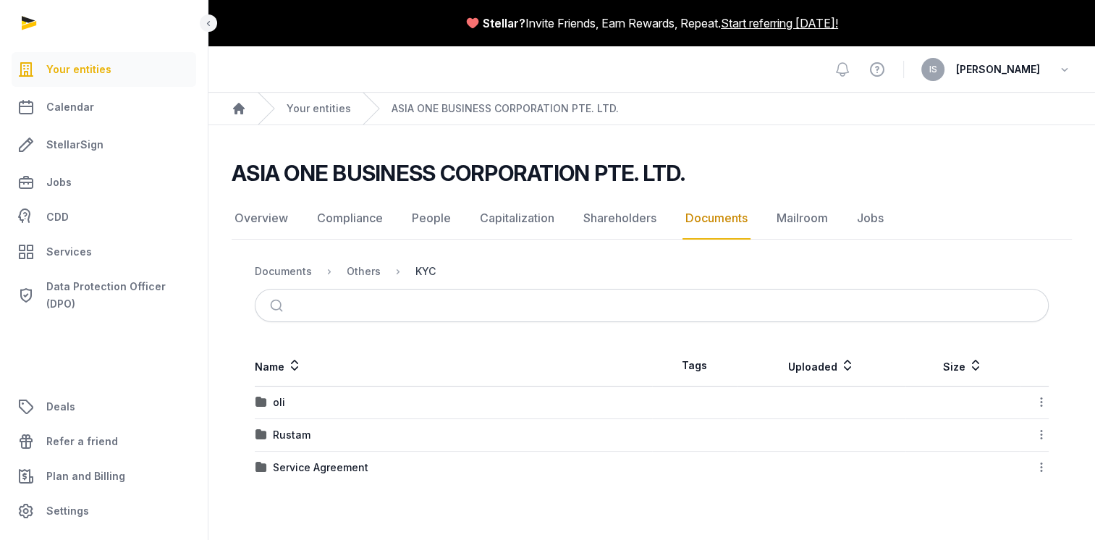
scroll to position [0, 0]
click at [271, 401] on div "oli" at bounding box center [455, 402] width 401 height 14
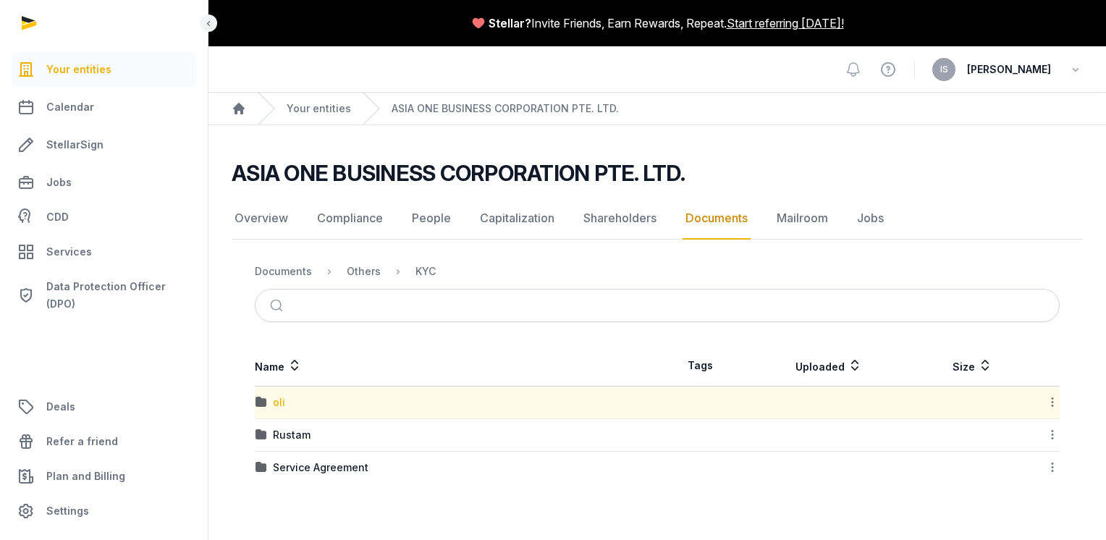
click at [275, 401] on div "oli" at bounding box center [279, 402] width 12 height 14
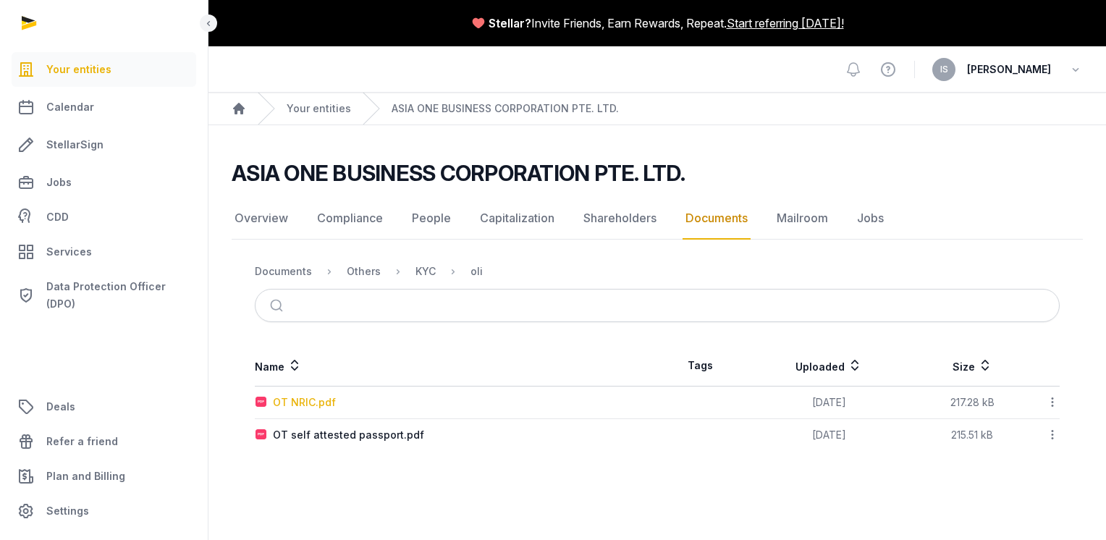
click at [321, 403] on div "OT NRIC.pdf" at bounding box center [304, 402] width 63 height 14
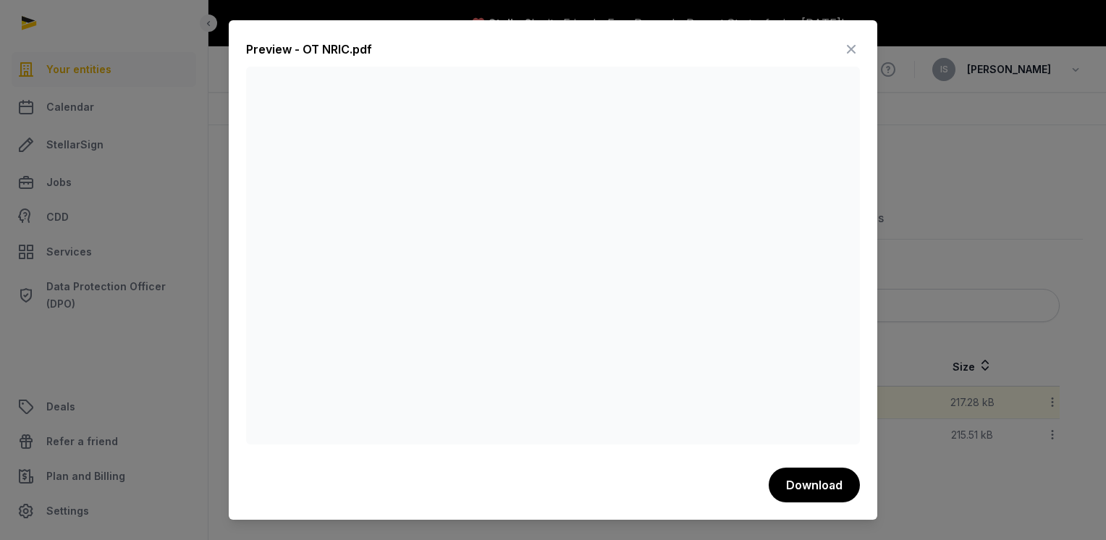
click at [851, 48] on icon at bounding box center [850, 49] width 17 height 23
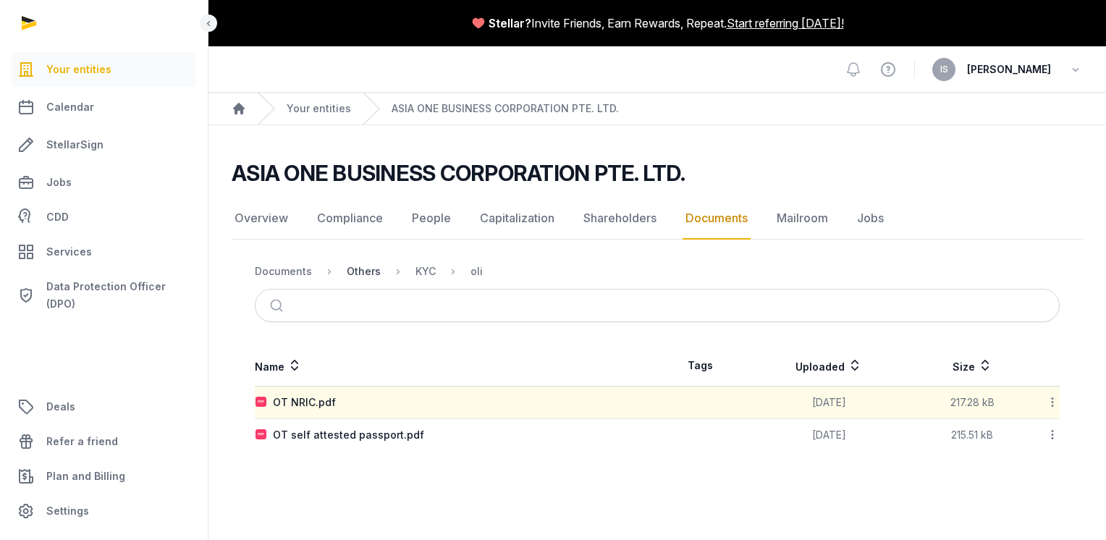
click at [373, 271] on div "Others" at bounding box center [364, 271] width 34 height 14
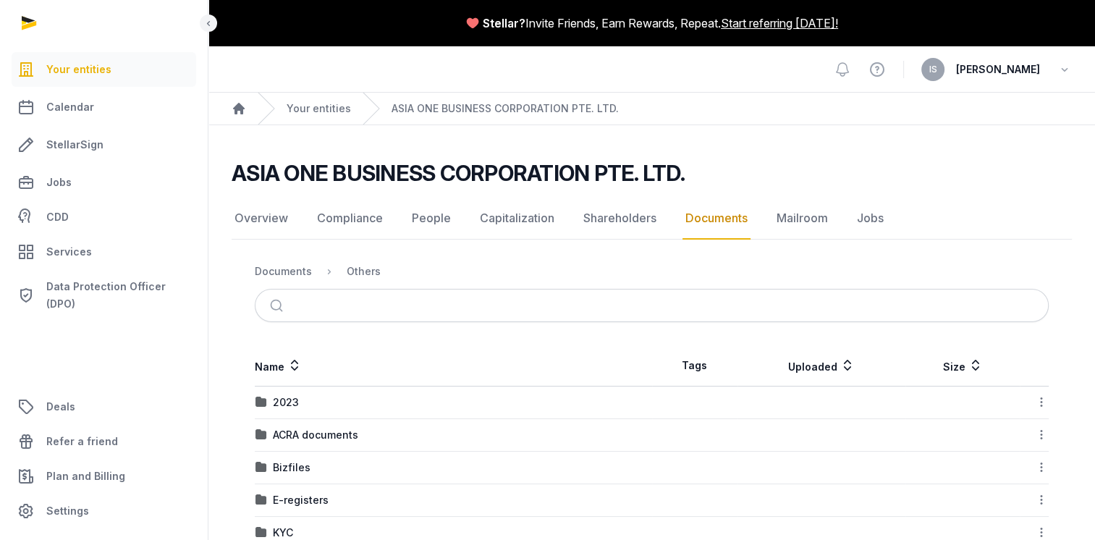
scroll to position [72, 0]
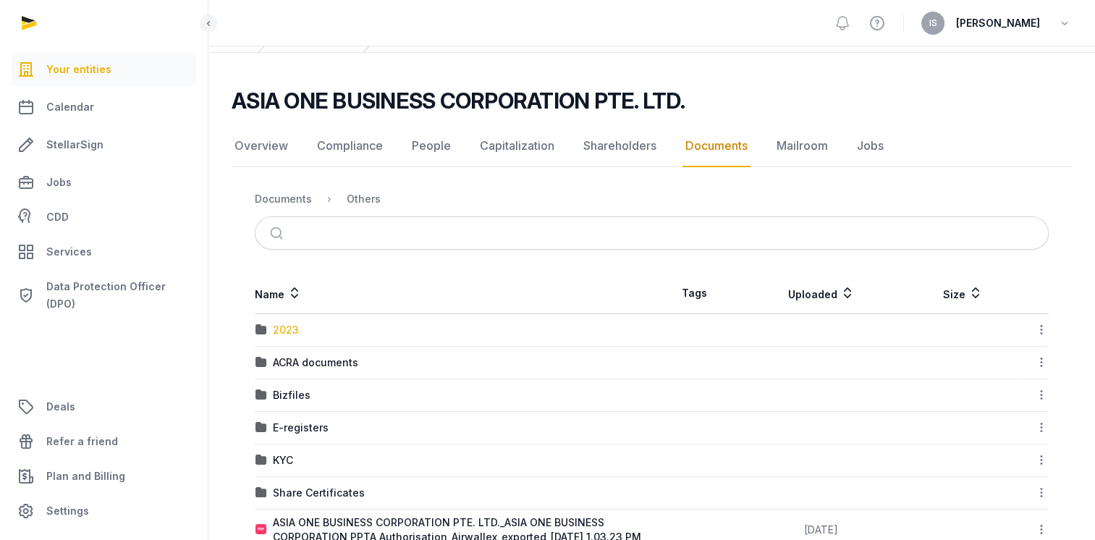
click at [289, 333] on div "2023" at bounding box center [286, 330] width 26 height 14
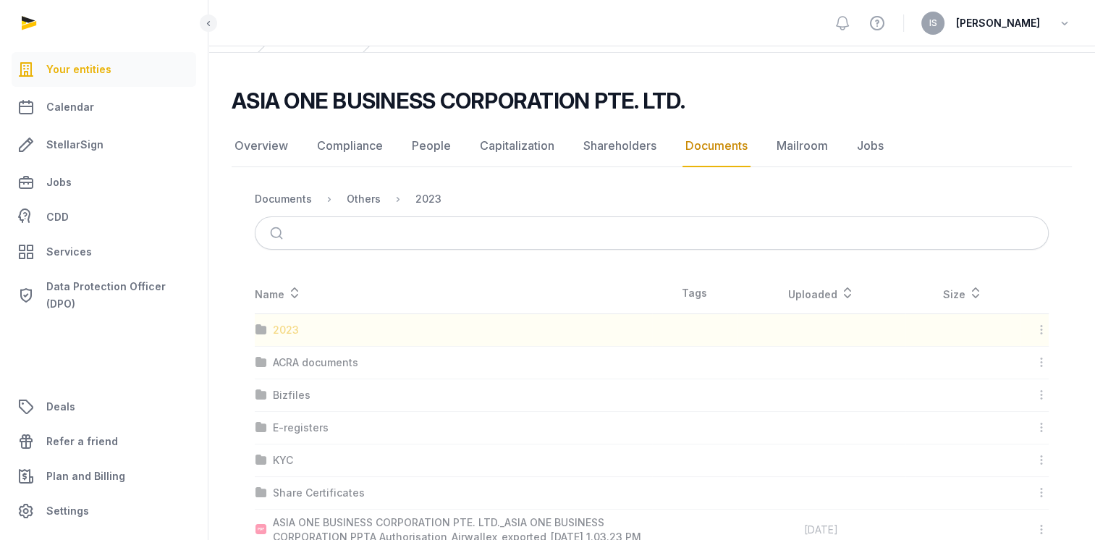
scroll to position [68, 0]
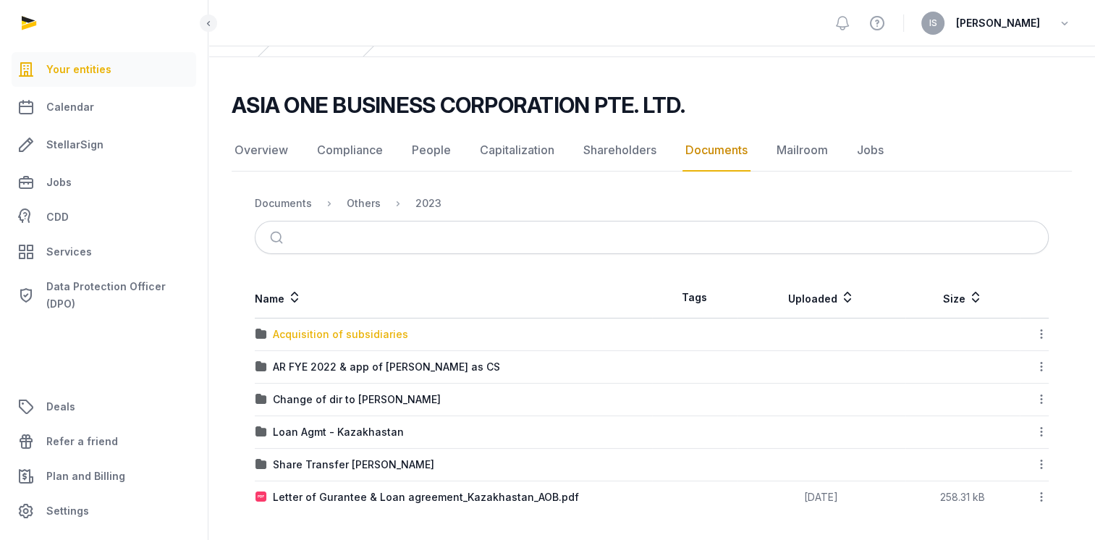
click at [321, 335] on div "Acquisition of subsidiaries" at bounding box center [340, 334] width 135 height 14
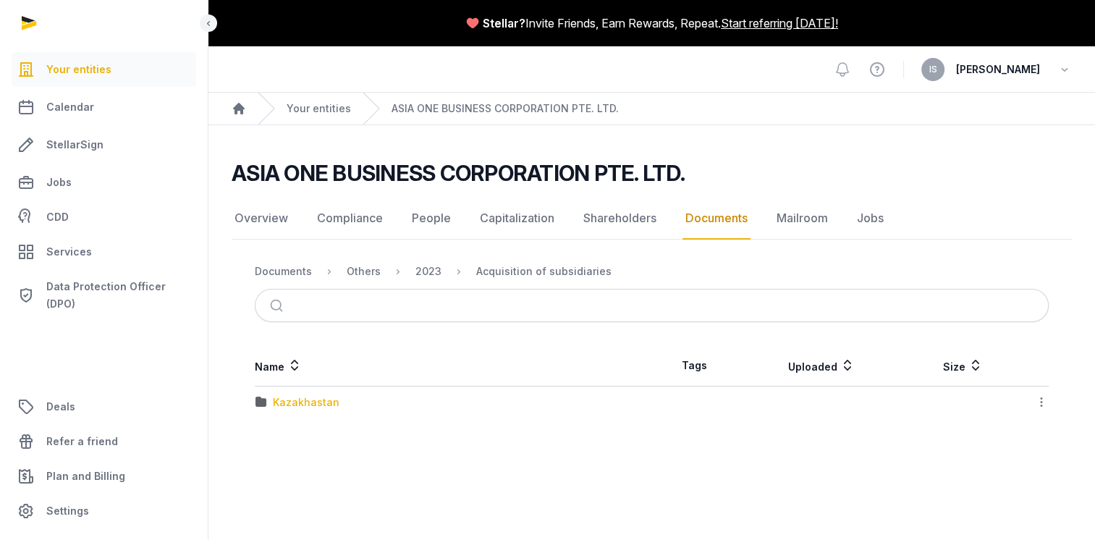
scroll to position [0, 0]
click at [601, 213] on link "Shareholders" at bounding box center [619, 219] width 79 height 42
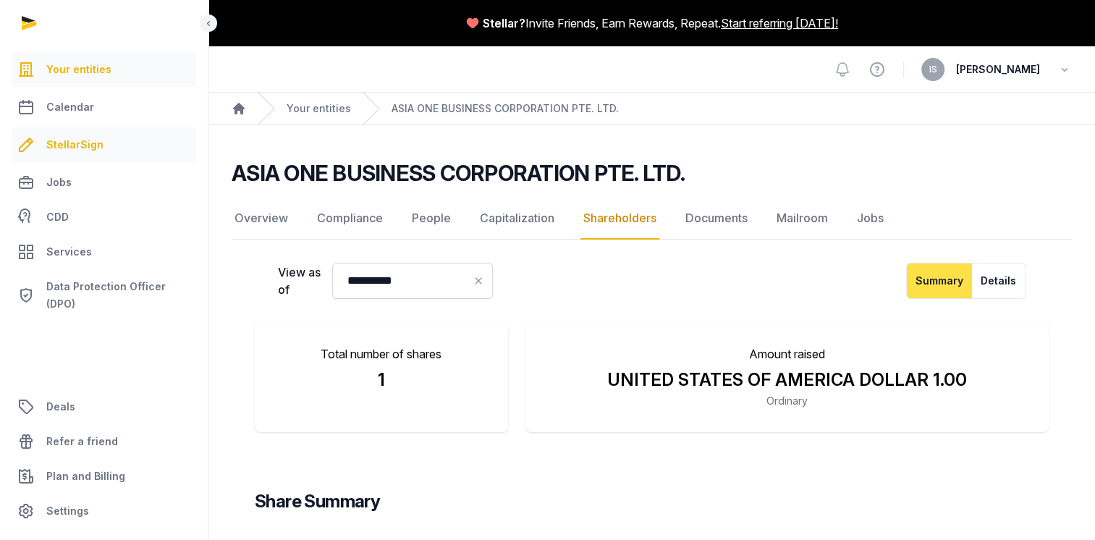
click at [92, 150] on span "StellarSign" at bounding box center [74, 144] width 57 height 17
